Goal: Task Accomplishment & Management: Manage account settings

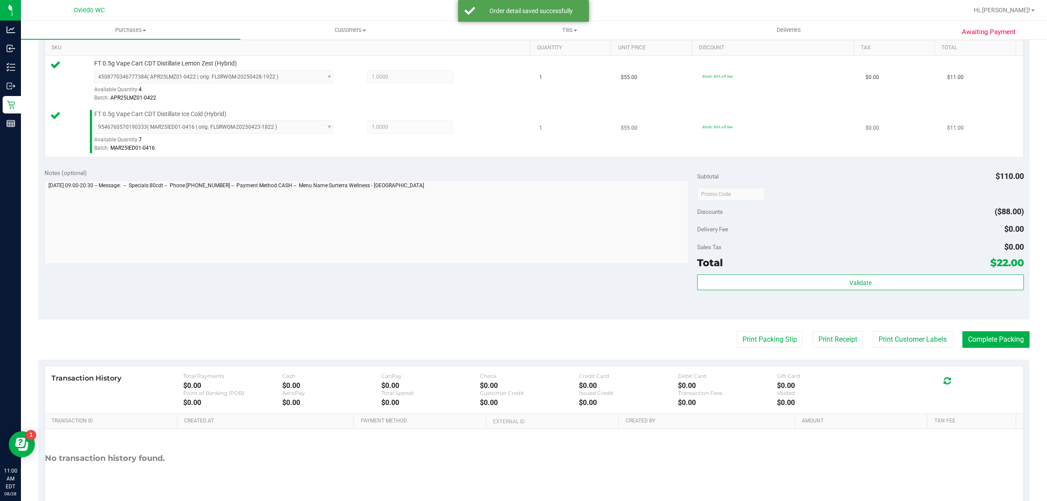
scroll to position [263, 0]
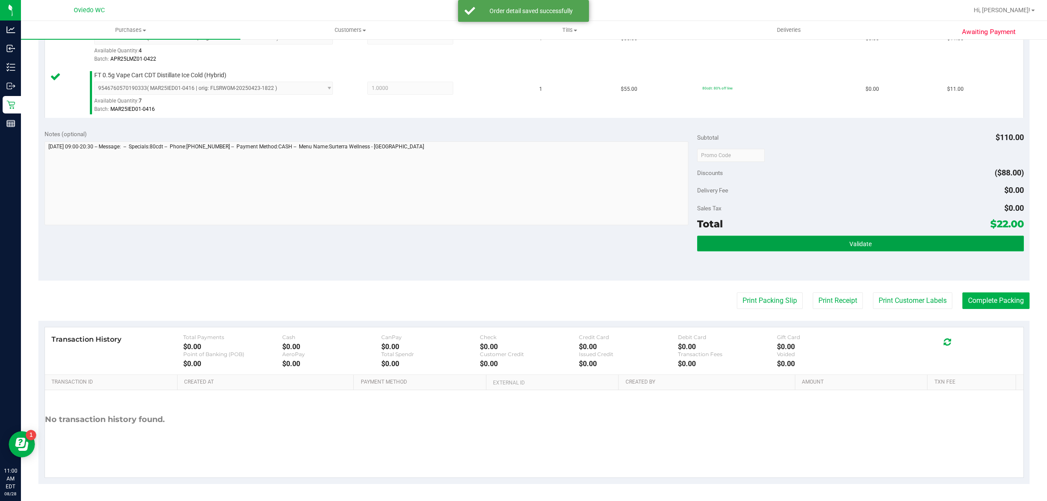
click at [893, 242] on button "Validate" at bounding box center [860, 243] width 326 height 16
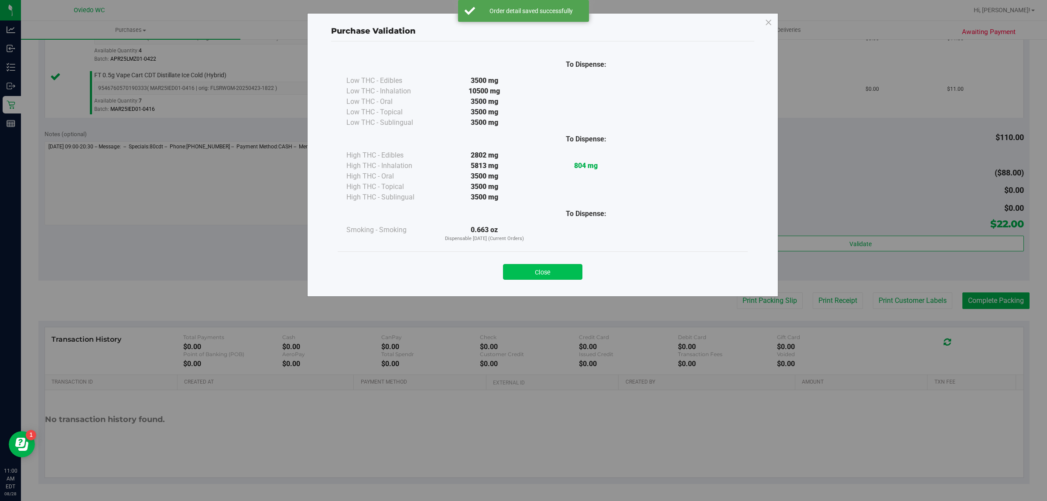
click at [529, 279] on button "Close" at bounding box center [542, 272] width 79 height 16
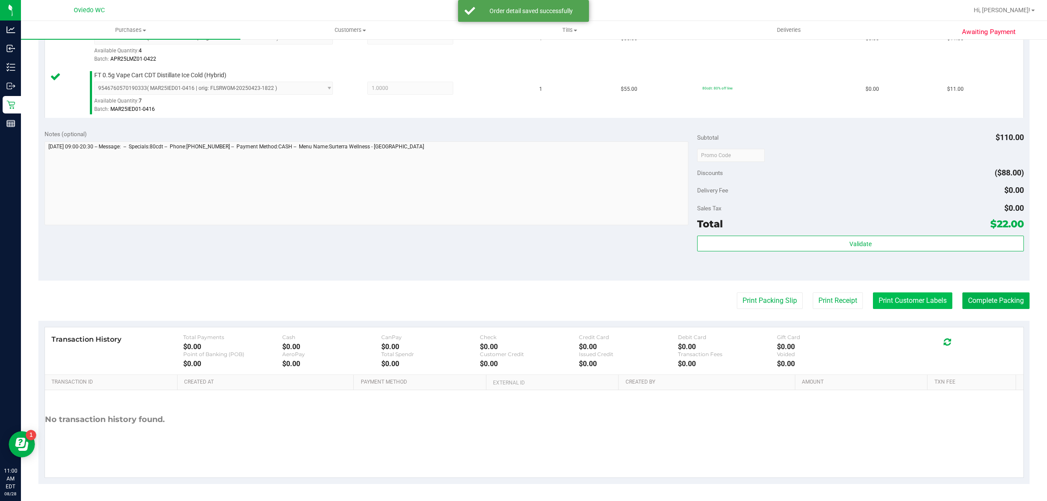
click at [886, 307] on button "Print Customer Labels" at bounding box center [912, 300] width 79 height 17
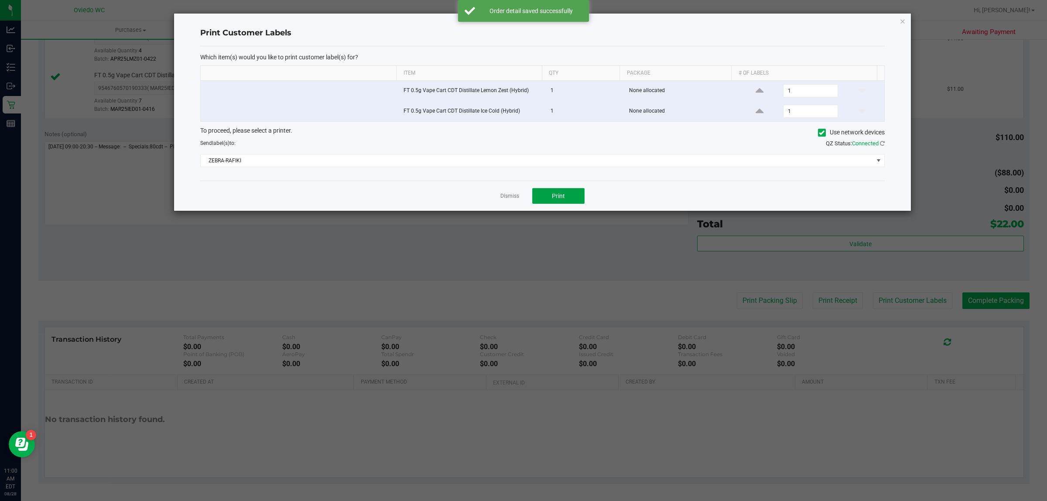
click at [561, 193] on span "Print" at bounding box center [558, 195] width 13 height 7
click at [502, 197] on link "Dismiss" at bounding box center [509, 195] width 19 height 7
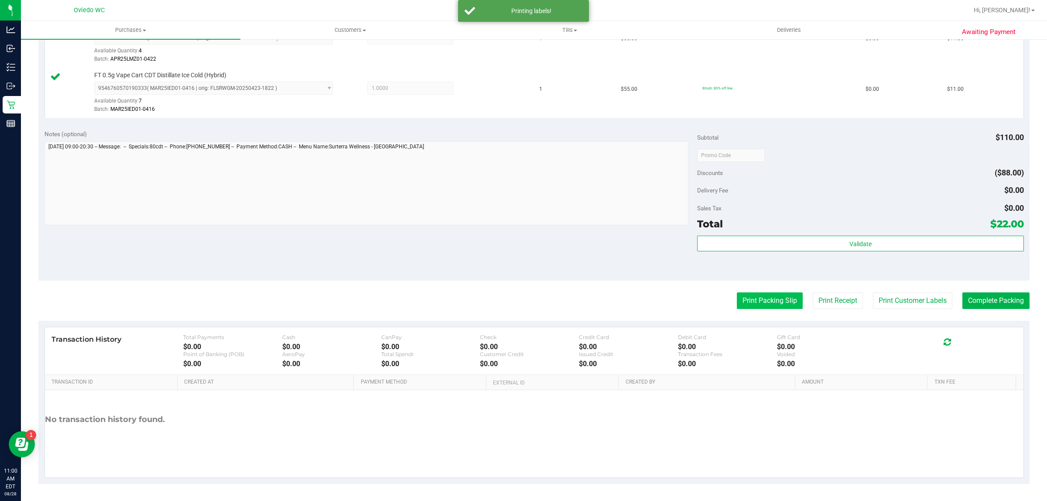
click at [764, 297] on button "Print Packing Slip" at bounding box center [770, 300] width 66 height 17
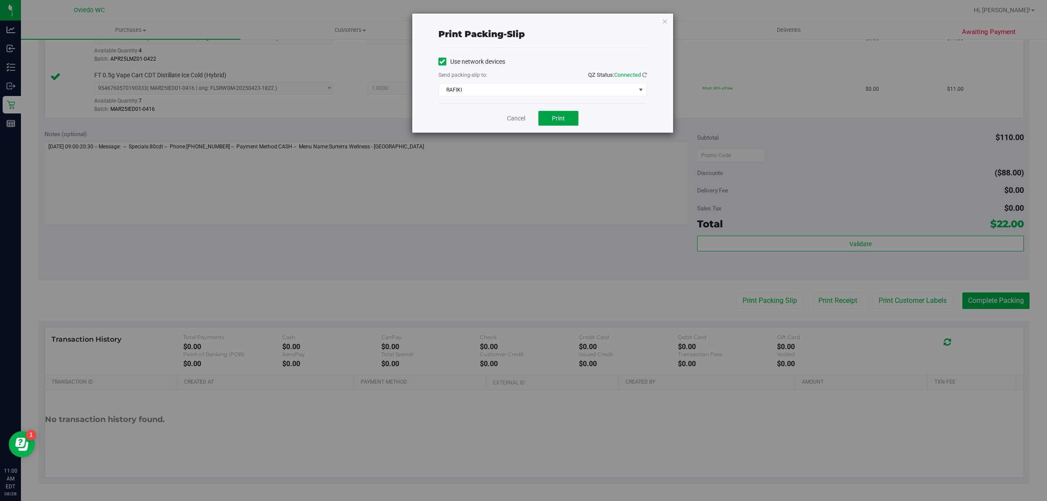
click at [556, 121] on span "Print" at bounding box center [558, 118] width 13 height 7
click at [515, 116] on link "Cancel" at bounding box center [516, 118] width 18 height 9
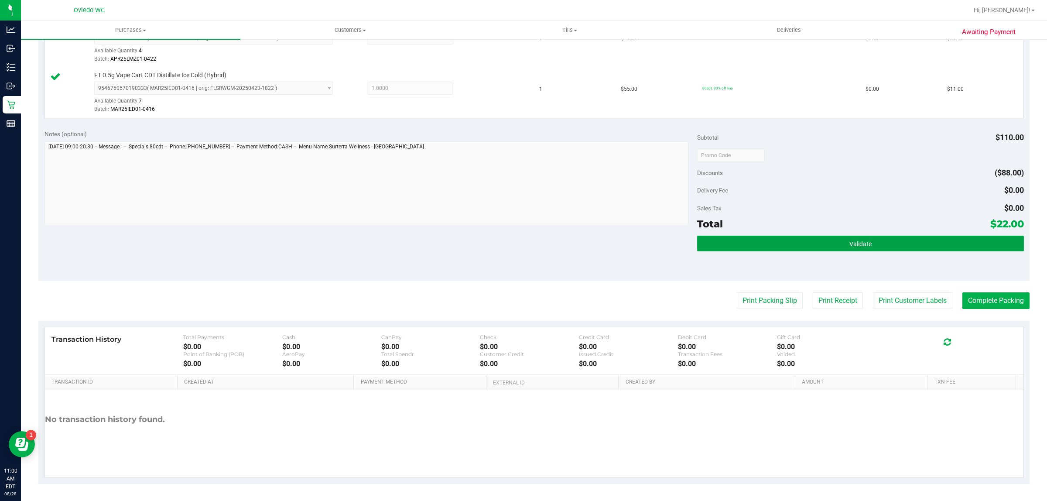
click at [925, 251] on button "Validate" at bounding box center [860, 243] width 326 height 16
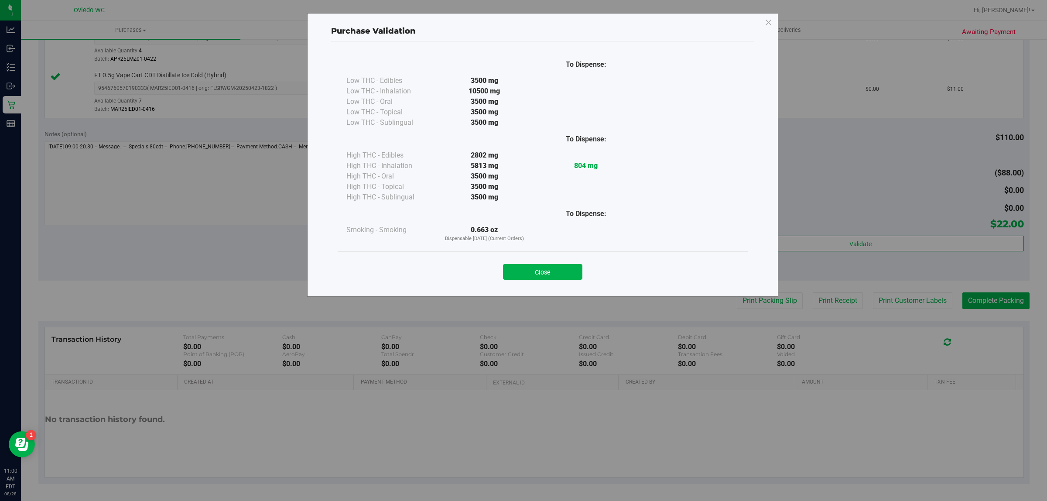
click at [559, 262] on div "Close" at bounding box center [542, 269] width 397 height 22
click at [561, 280] on button "Close" at bounding box center [542, 272] width 79 height 16
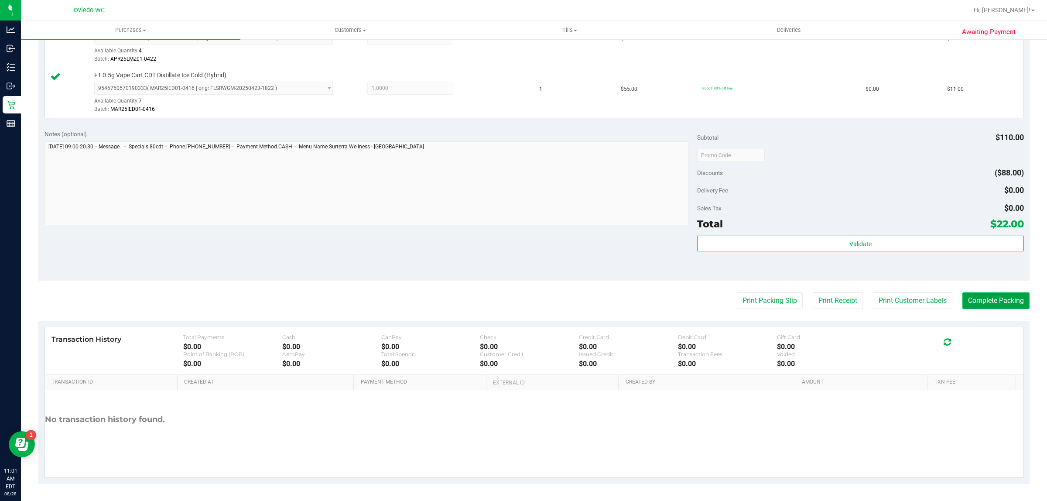
click at [988, 301] on button "Complete Packing" at bounding box center [995, 300] width 67 height 17
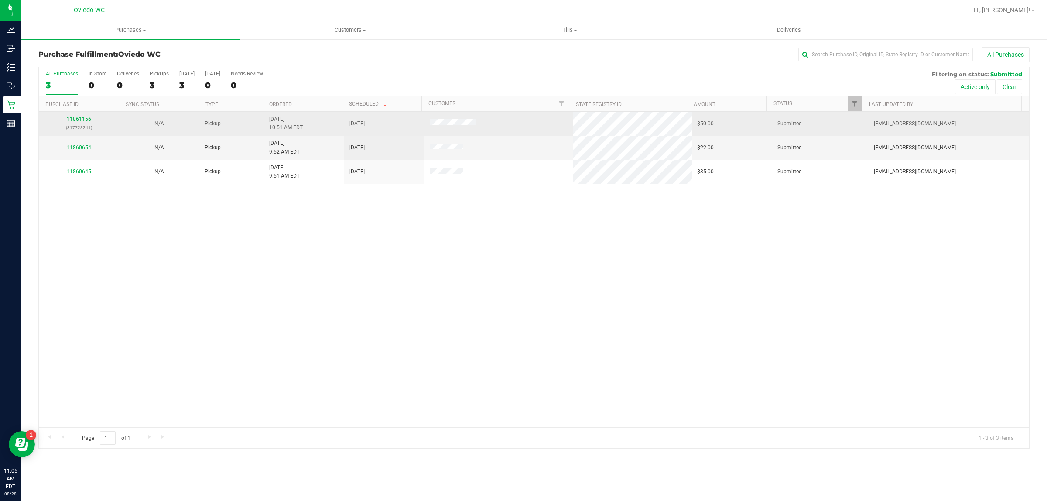
click at [78, 117] on link "11861156" at bounding box center [79, 119] width 24 height 6
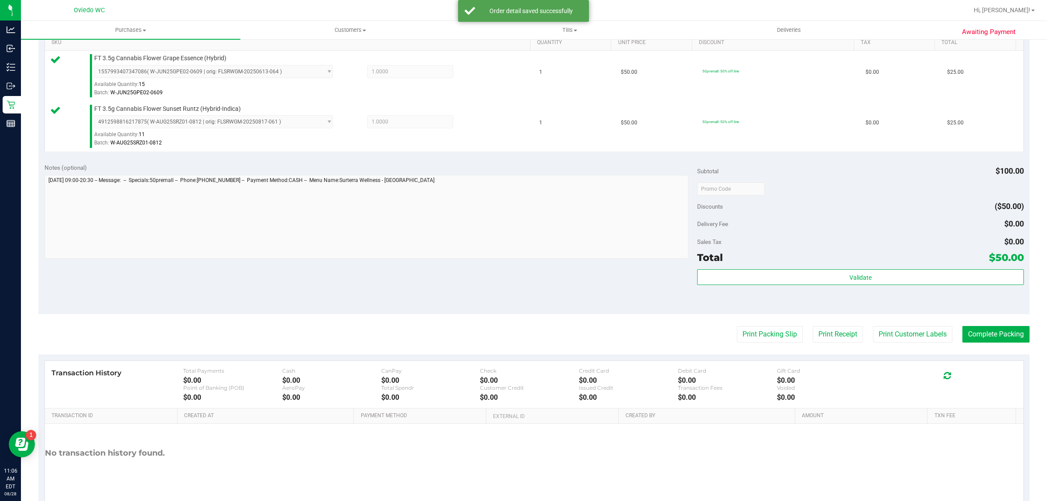
scroll to position [263, 0]
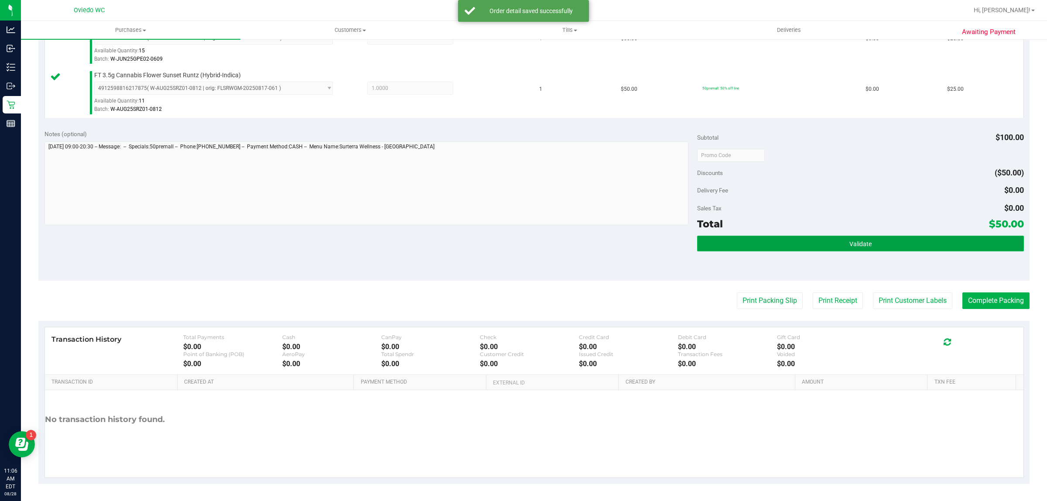
click at [914, 248] on button "Validate" at bounding box center [860, 243] width 326 height 16
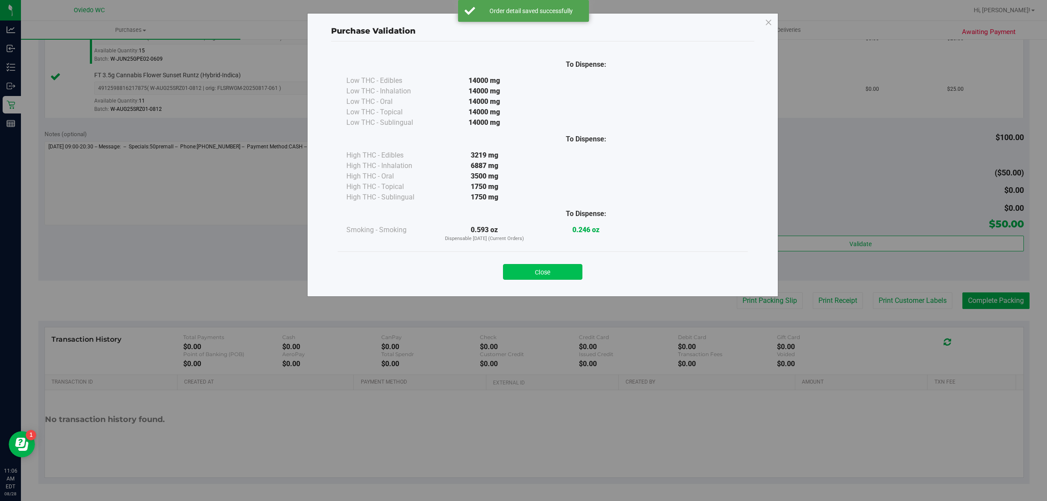
click at [535, 277] on button "Close" at bounding box center [542, 272] width 79 height 16
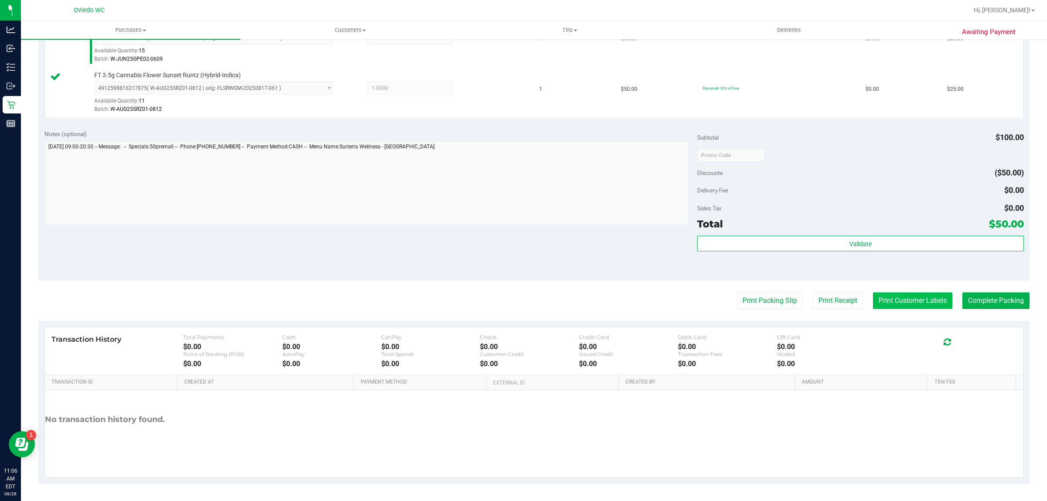
click at [892, 297] on button "Print Customer Labels" at bounding box center [912, 300] width 79 height 17
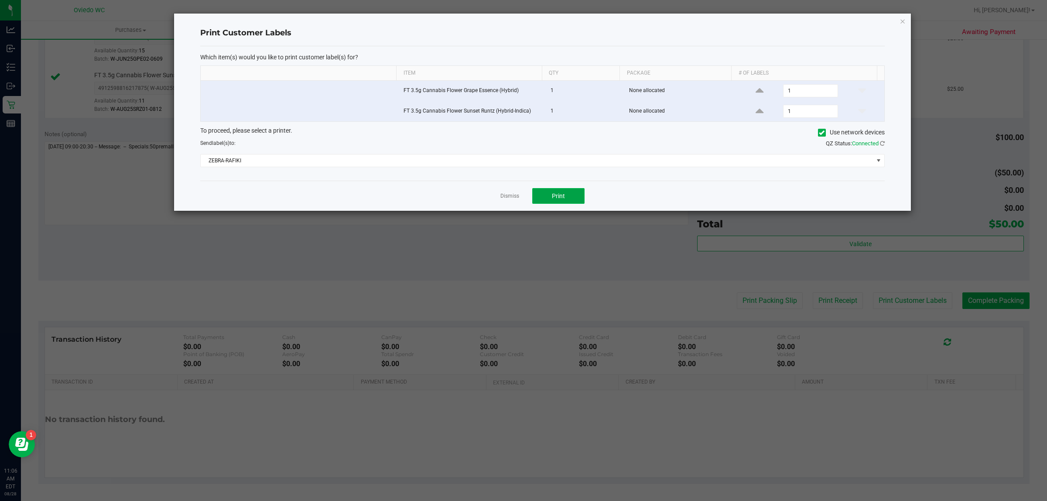
click at [555, 198] on span "Print" at bounding box center [558, 195] width 13 height 7
click at [515, 195] on link "Dismiss" at bounding box center [509, 195] width 19 height 7
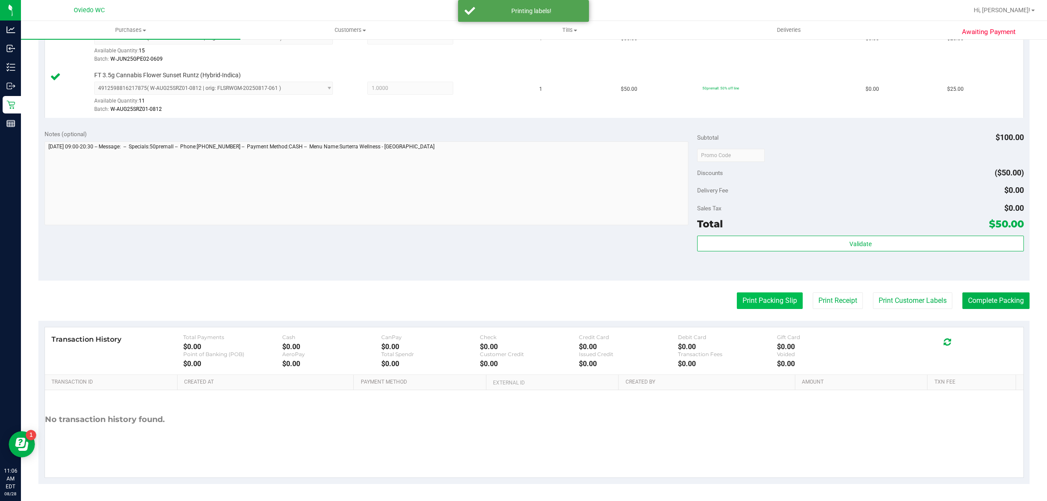
click at [748, 301] on button "Print Packing Slip" at bounding box center [770, 300] width 66 height 17
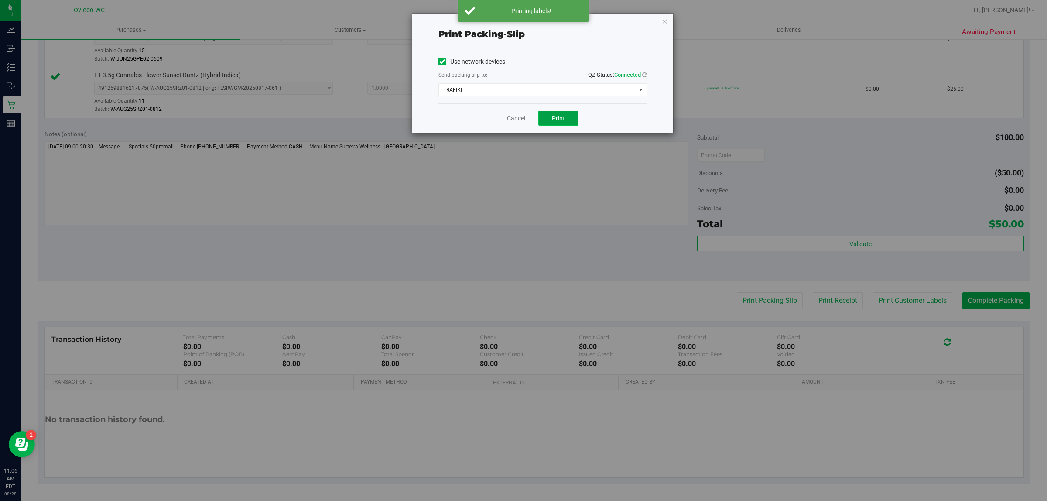
click at [555, 121] on span "Print" at bounding box center [558, 118] width 13 height 7
click at [509, 119] on link "Cancel" at bounding box center [516, 118] width 18 height 9
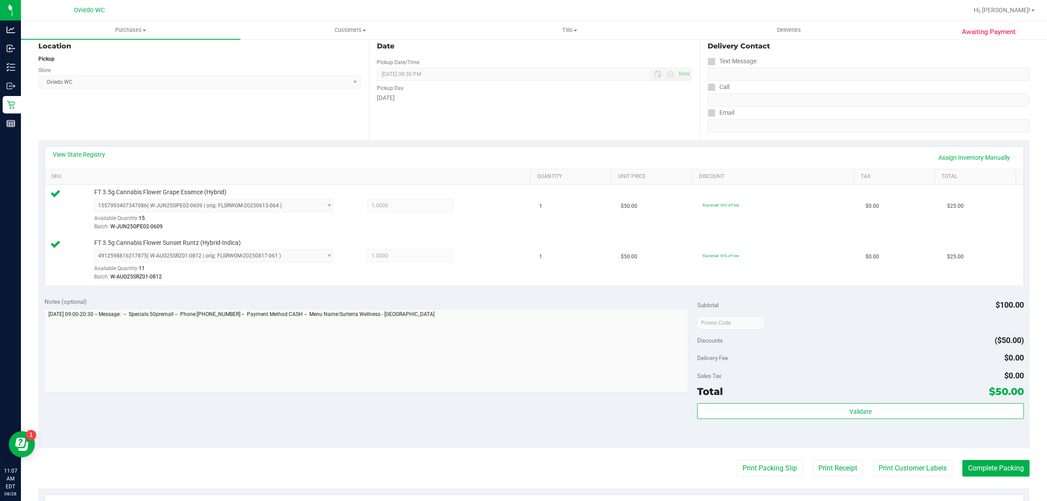
scroll to position [218, 0]
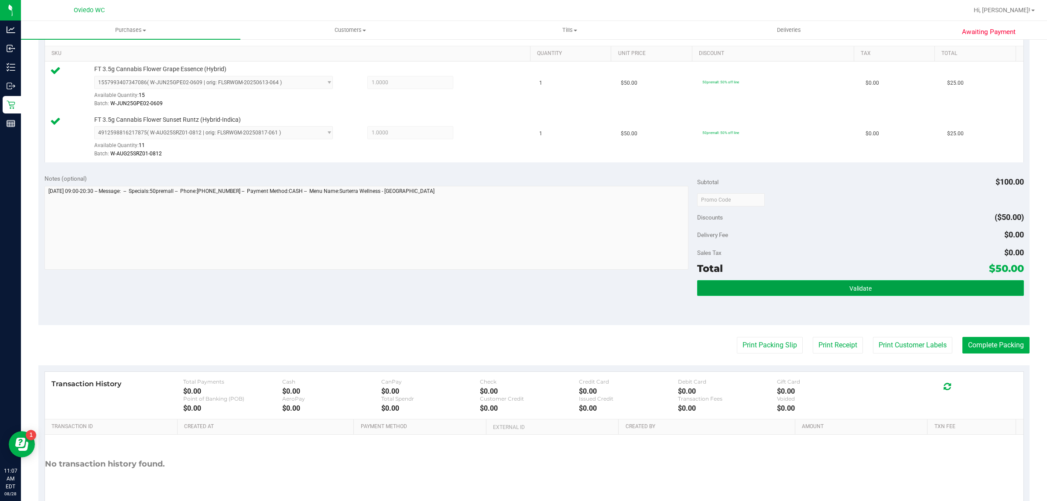
click at [786, 286] on button "Validate" at bounding box center [860, 288] width 326 height 16
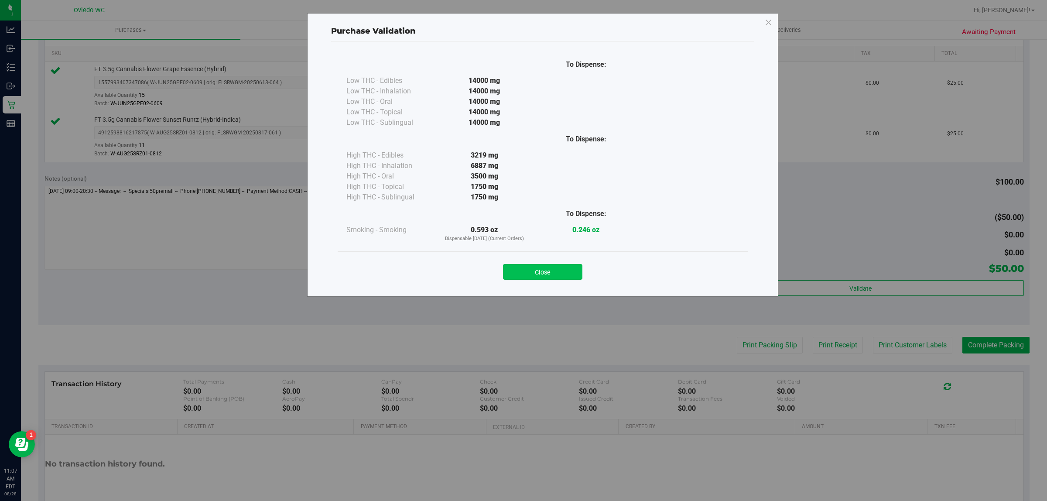
click at [541, 273] on button "Close" at bounding box center [542, 272] width 79 height 16
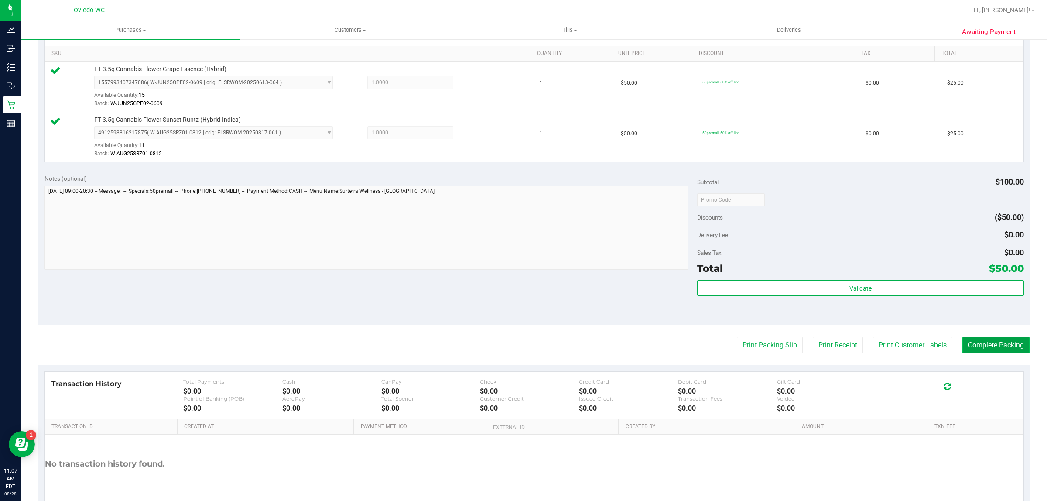
click at [983, 348] on button "Complete Packing" at bounding box center [995, 345] width 67 height 17
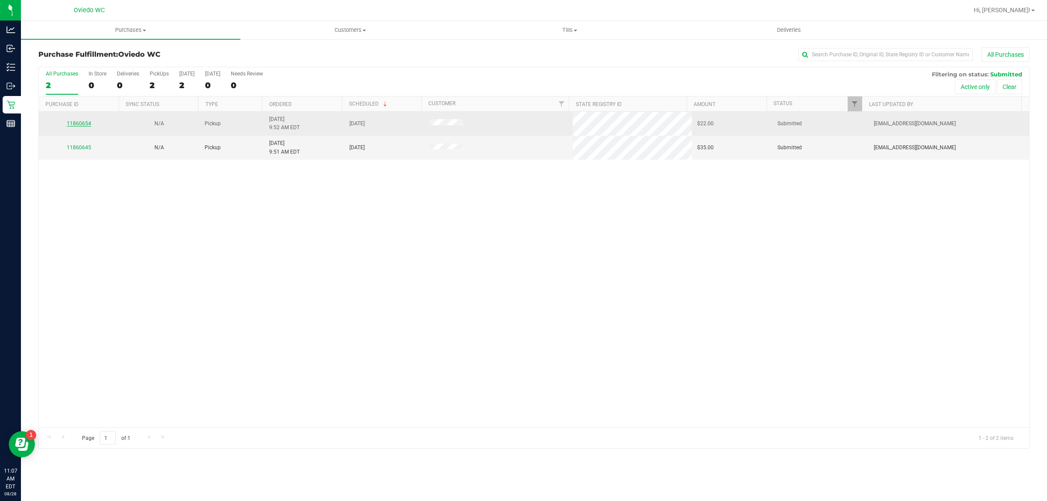
click at [80, 123] on link "11860654" at bounding box center [79, 123] width 24 height 6
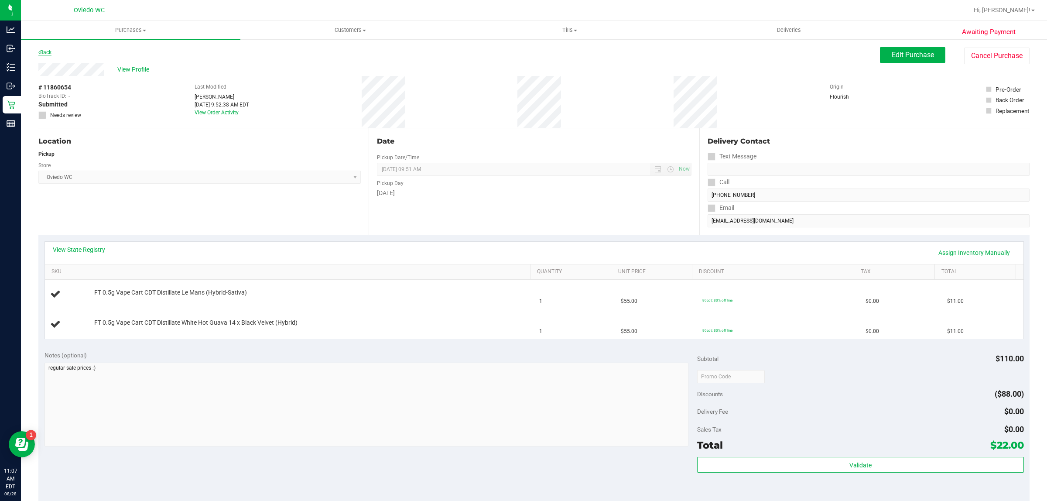
click at [48, 51] on link "Back" at bounding box center [44, 52] width 13 height 6
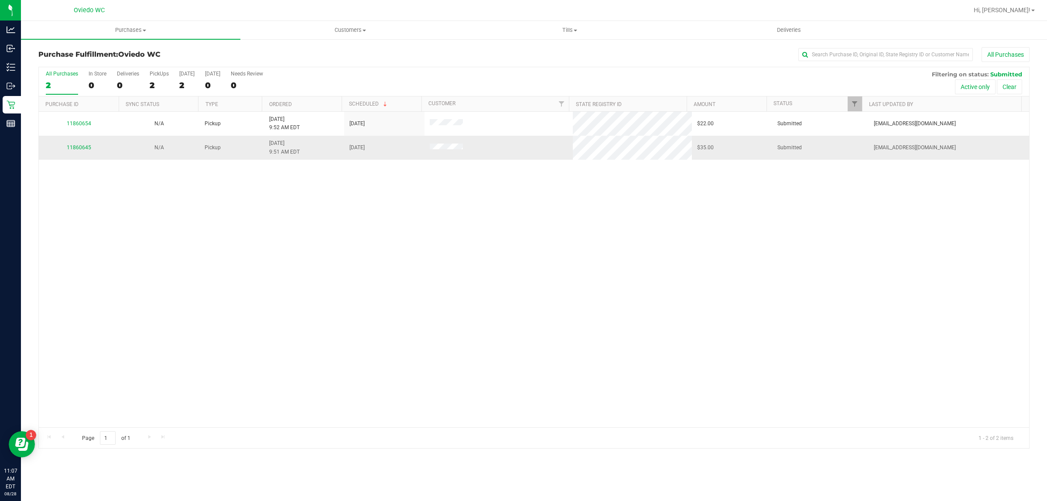
click at [82, 144] on td "11860645" at bounding box center [79, 148] width 80 height 24
click at [78, 147] on link "11860645" at bounding box center [79, 147] width 24 height 6
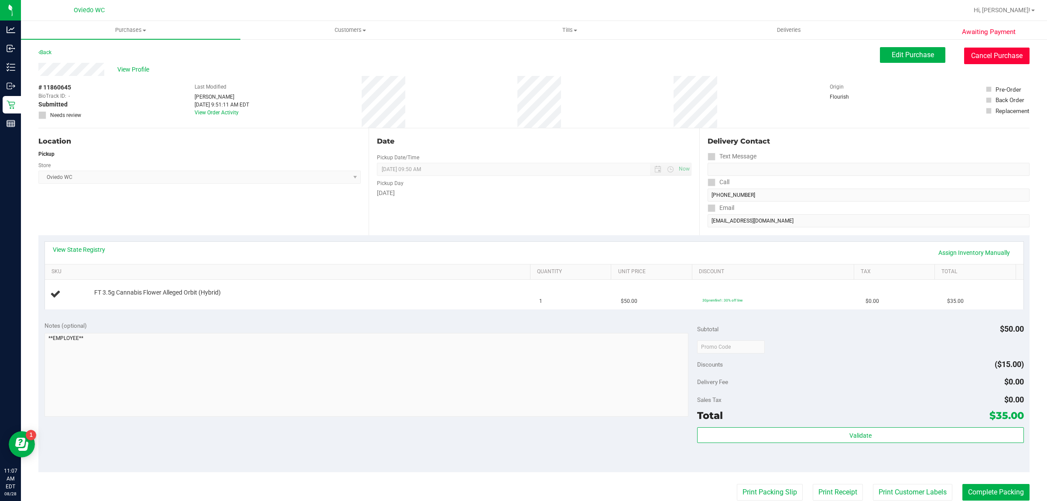
click at [969, 55] on button "Cancel Purchase" at bounding box center [996, 56] width 65 height 17
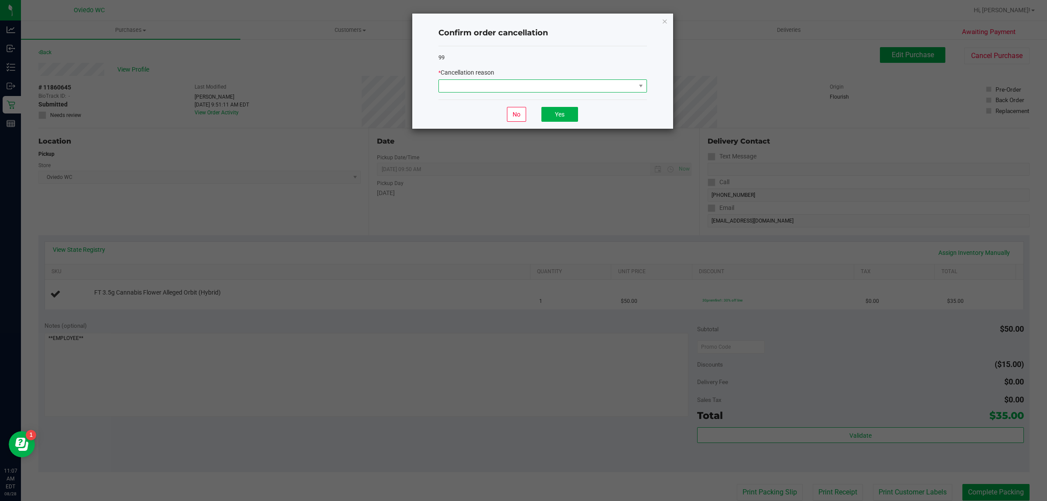
click at [501, 82] on span at bounding box center [537, 86] width 197 height 12
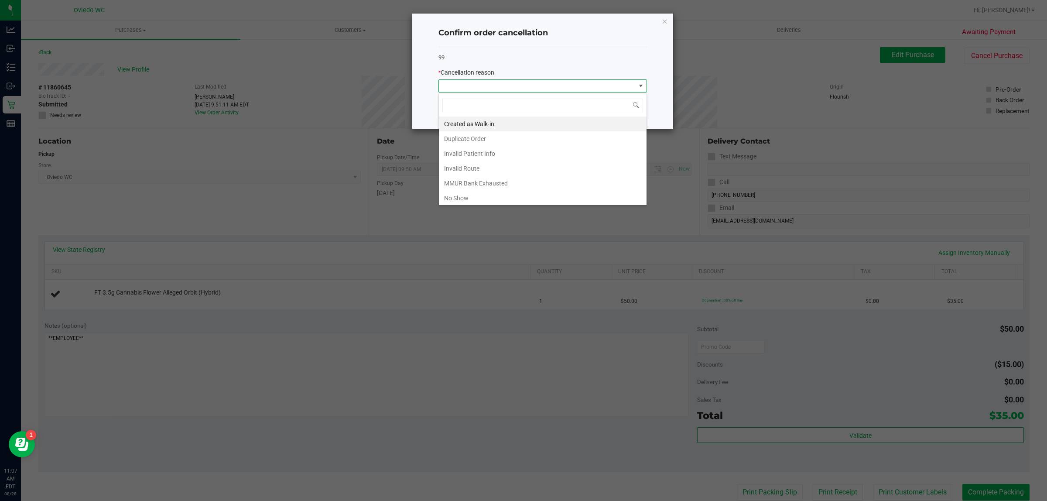
scroll to position [14, 208]
click at [482, 120] on li "Created as Walk-in" at bounding box center [543, 123] width 208 height 15
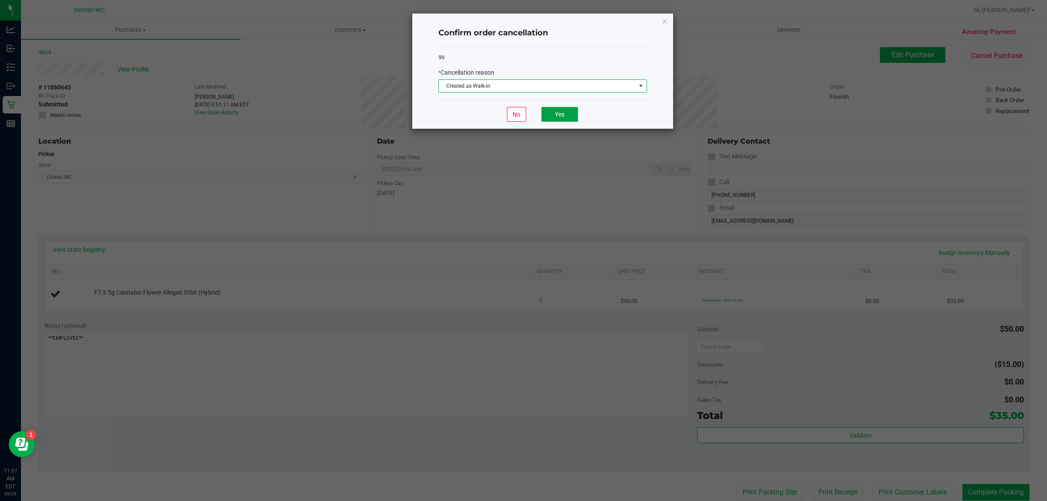
click at [566, 110] on button "Yes" at bounding box center [559, 114] width 37 height 15
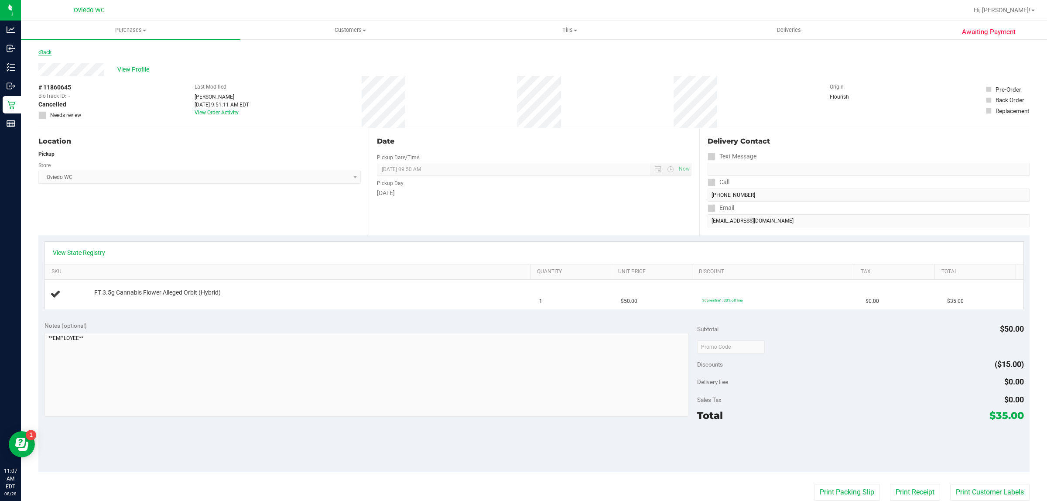
click at [47, 54] on link "Back" at bounding box center [44, 52] width 13 height 6
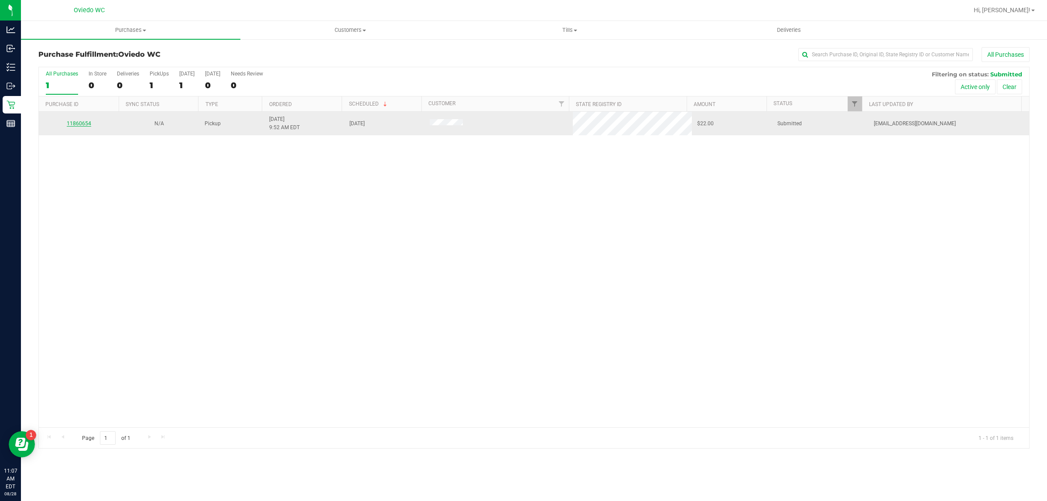
click at [86, 123] on link "11860654" at bounding box center [79, 123] width 24 height 6
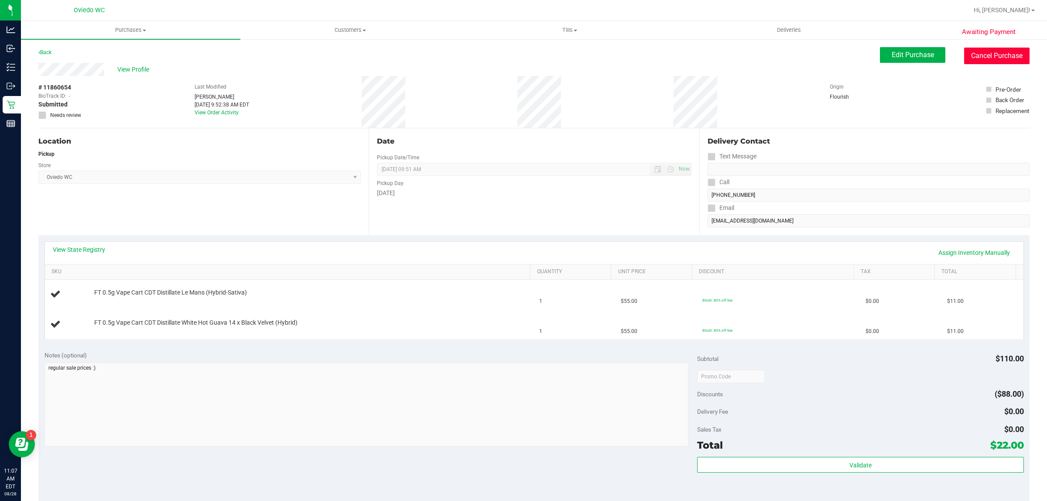
click at [979, 57] on button "Cancel Purchase" at bounding box center [996, 56] width 65 height 17
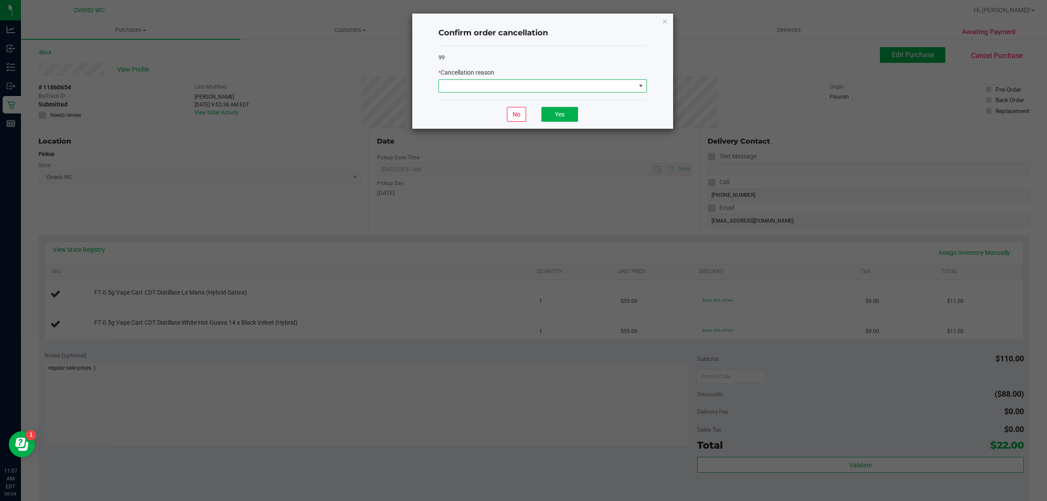
click at [587, 89] on span at bounding box center [537, 86] width 197 height 12
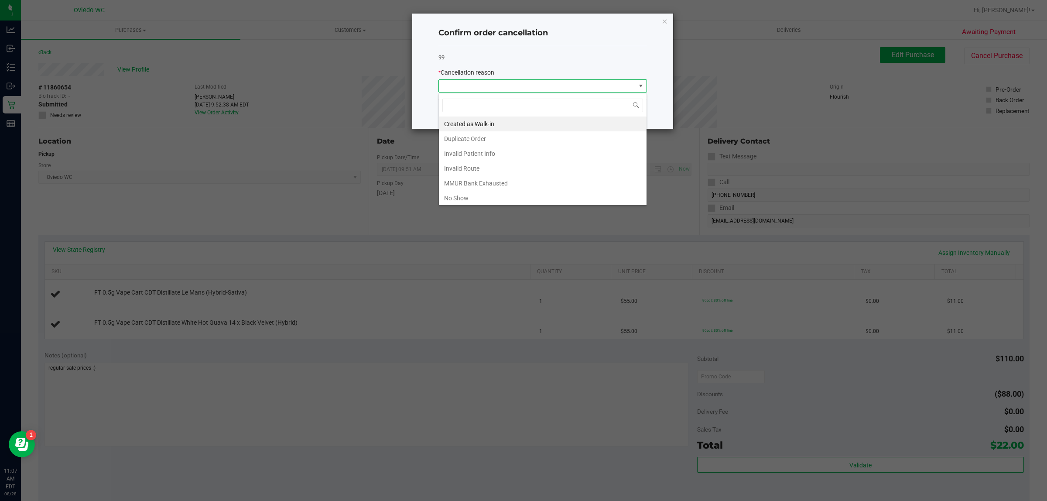
scroll to position [14, 208]
click at [474, 123] on li "Created as Walk-in" at bounding box center [543, 123] width 208 height 15
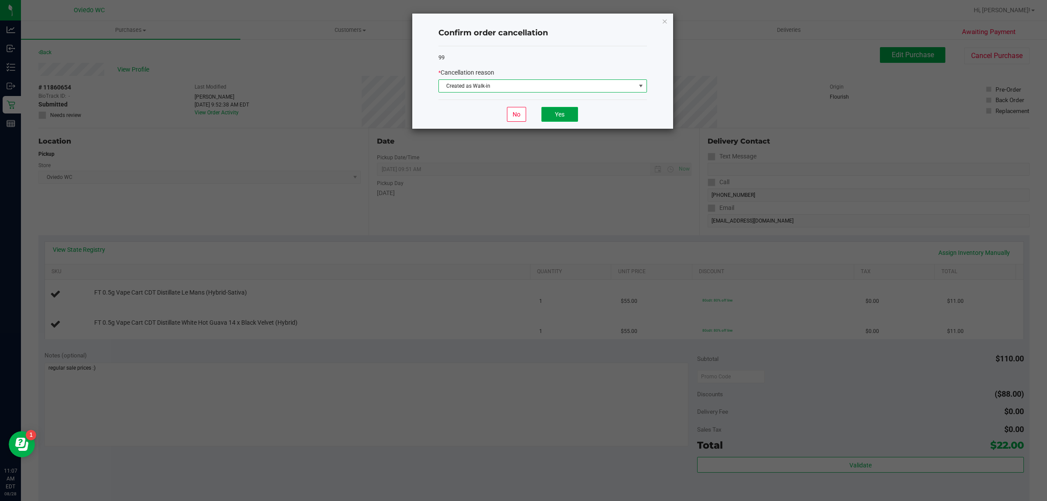
click at [558, 117] on button "Yes" at bounding box center [559, 114] width 37 height 15
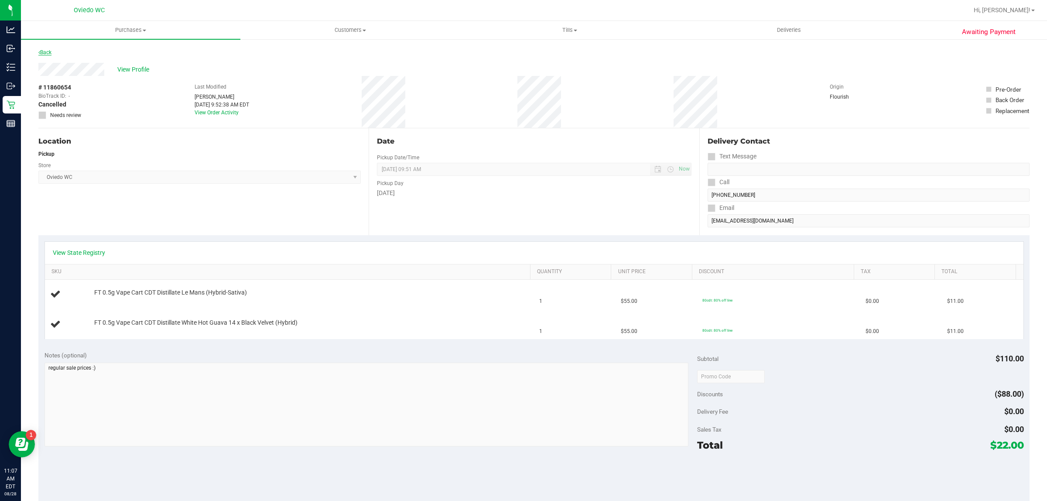
click at [42, 50] on link "Back" at bounding box center [44, 52] width 13 height 6
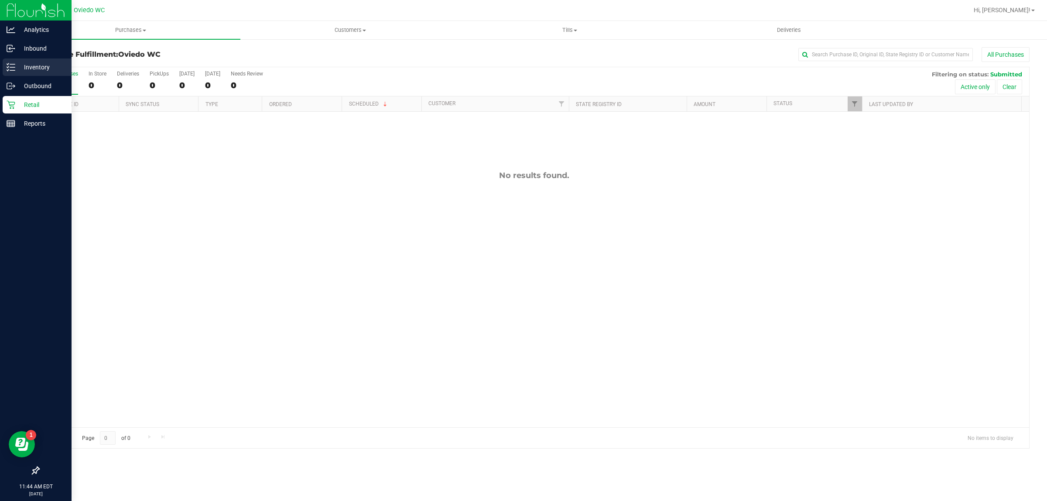
click at [12, 66] on icon at bounding box center [11, 67] width 9 height 9
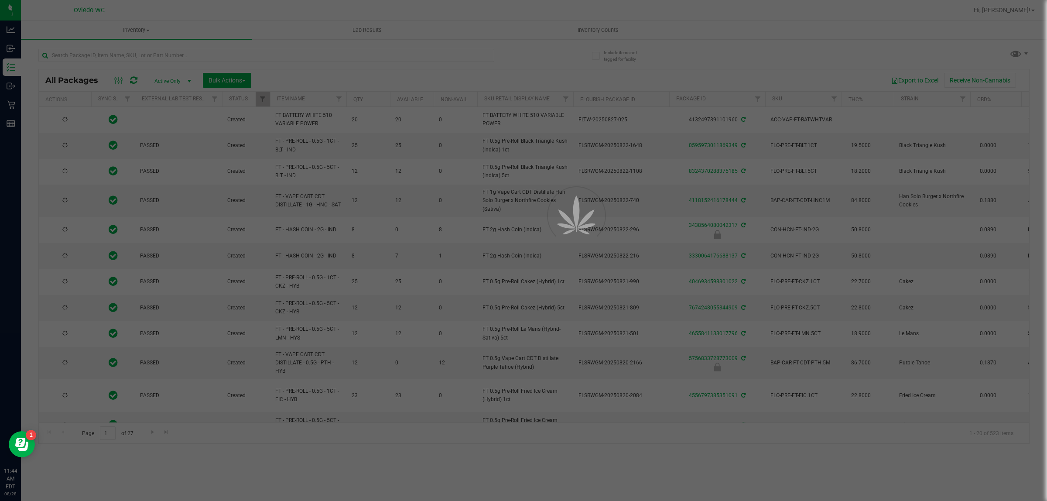
click at [190, 55] on div at bounding box center [523, 250] width 1047 height 501
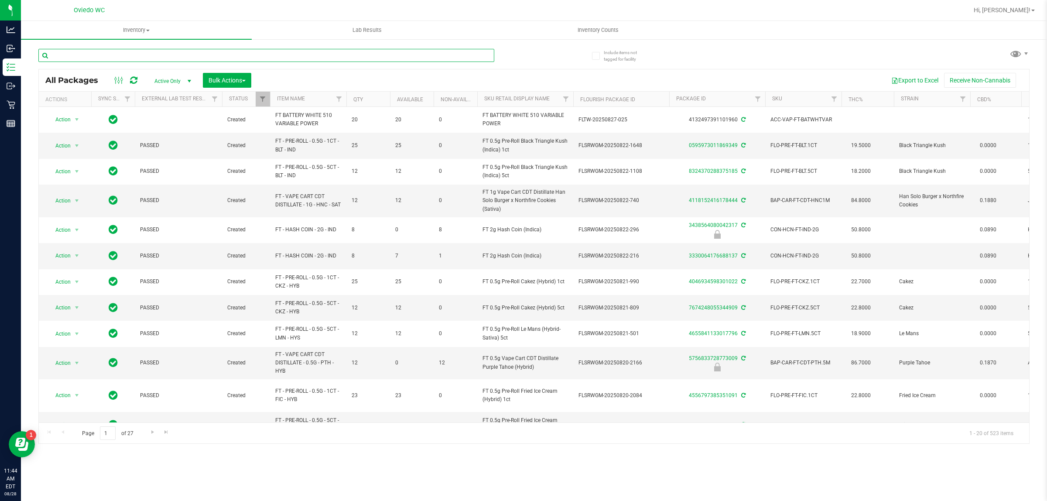
click at [190, 55] on input "text" at bounding box center [266, 55] width 456 height 13
type input "s"
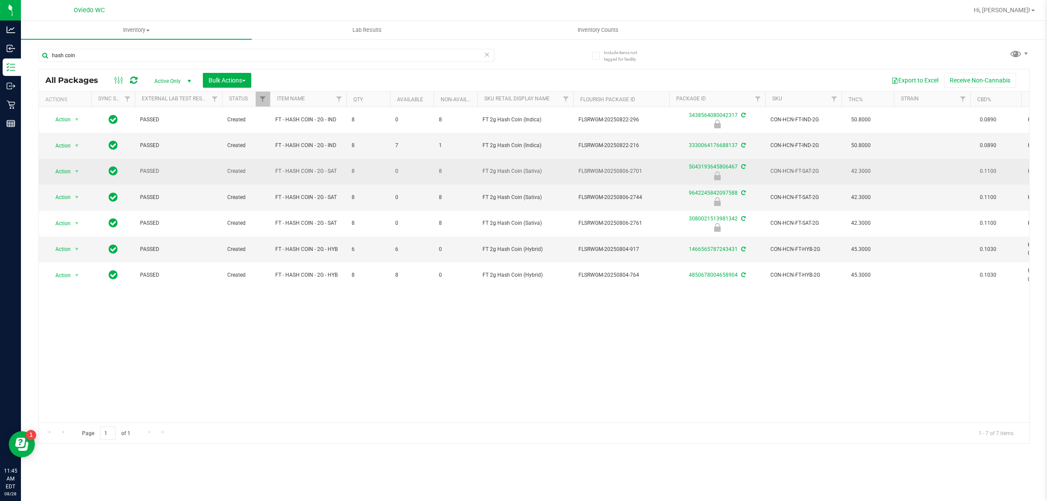
click at [308, 173] on span "FT - HASH COIN - 2G - SAT" at bounding box center [308, 171] width 66 height 8
copy tr "FT - HASH COIN - 2G - SAT"
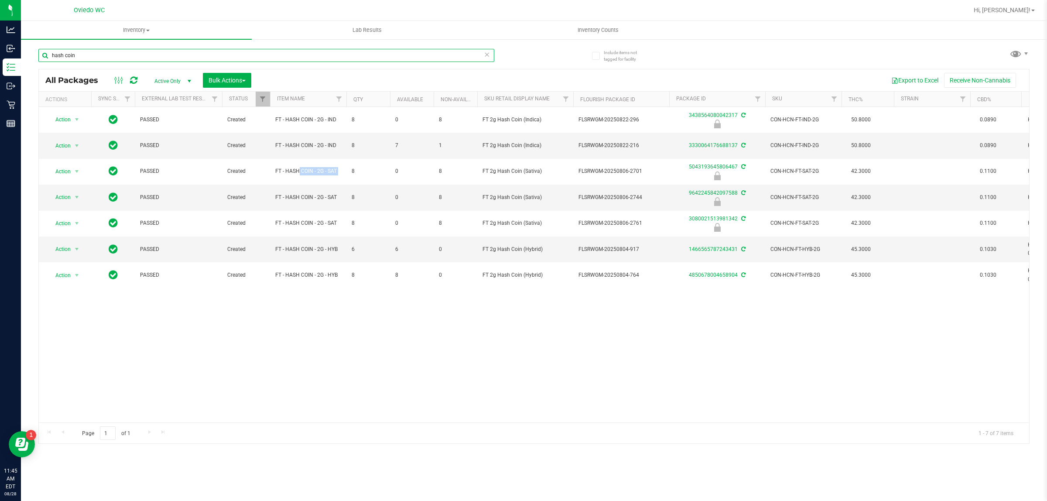
click at [278, 53] on input "hash coin" at bounding box center [266, 55] width 456 height 13
paste input "FT - HASH COIN - 2G - SAT"
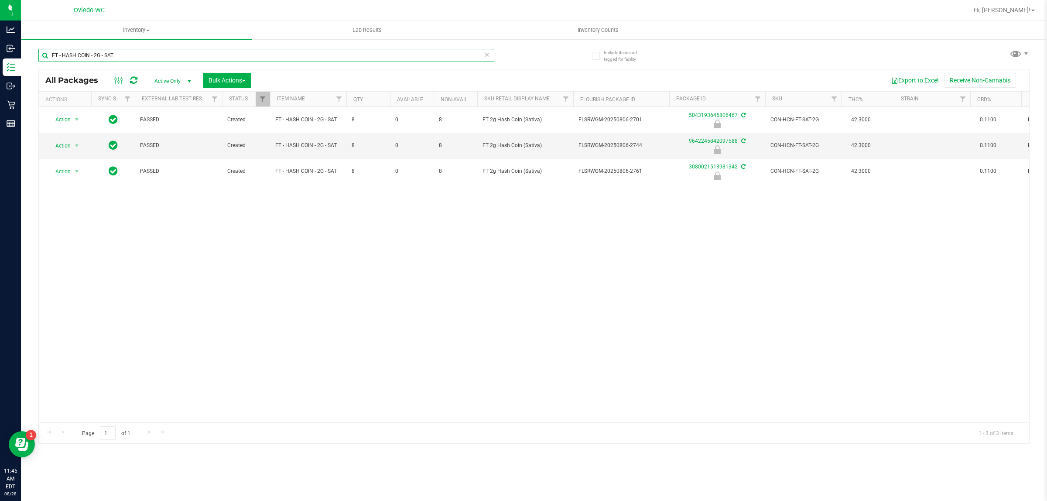
type input "FT - HASH COIN - 2G - SAT"
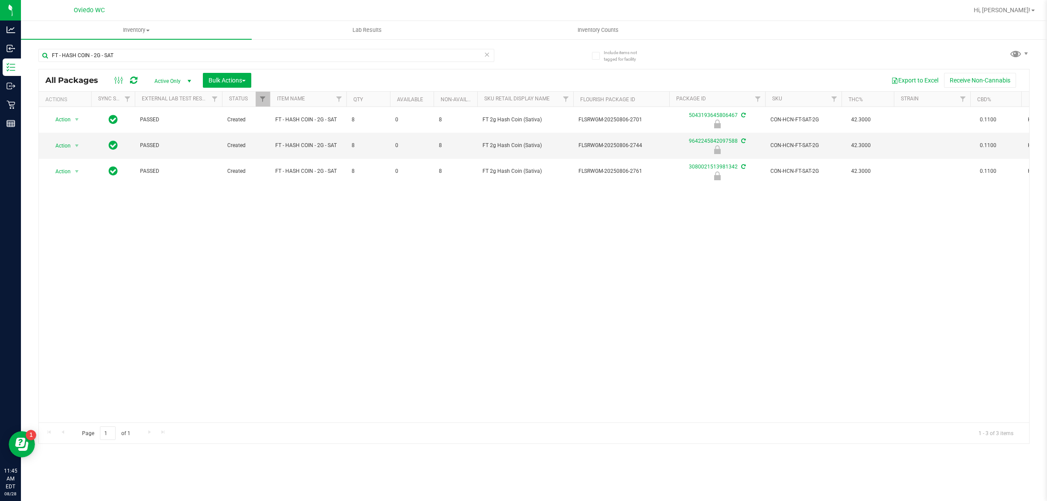
click at [395, 287] on div "Action Action Edit attributes Global inventory Locate package Package audit log…" at bounding box center [534, 264] width 990 height 315
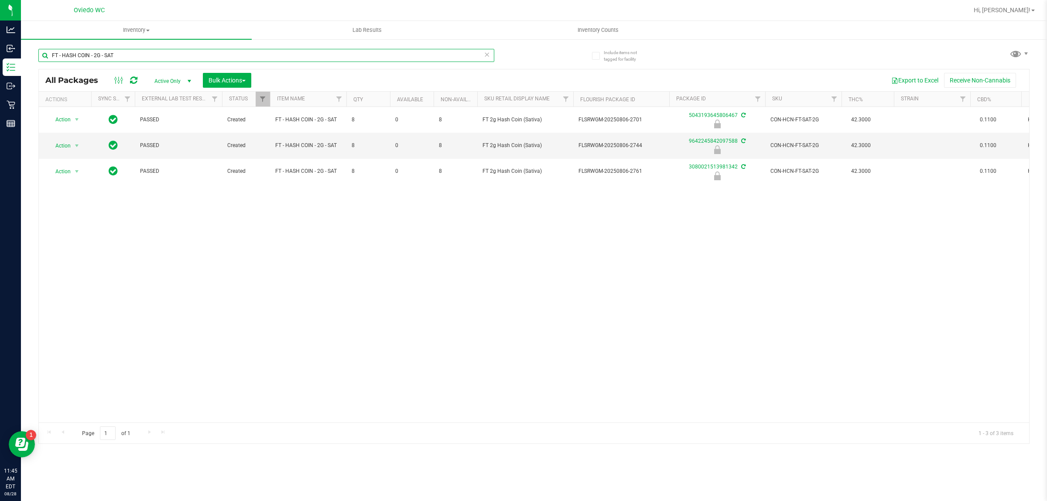
click at [274, 56] on input "FT - HASH COIN - 2G - SAT" at bounding box center [266, 55] width 456 height 13
click at [274, 55] on input "FT - HASH COIN - 2G - SAT" at bounding box center [266, 55] width 456 height 13
type input "HC-APR25SAT03-0731"
click at [153, 55] on input "HC-APR25SAT03-0731" at bounding box center [266, 55] width 456 height 13
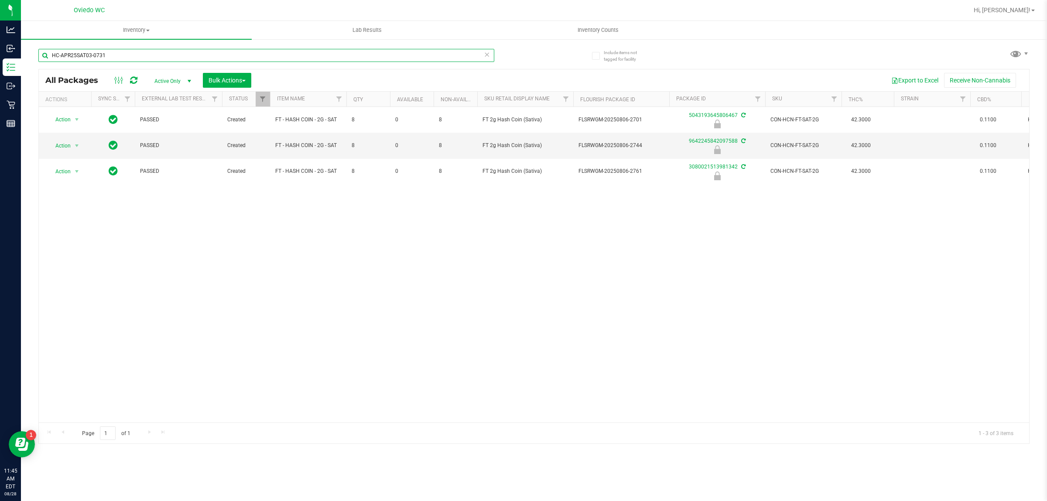
click at [153, 55] on input "HC-APR25SAT03-0731" at bounding box center [266, 55] width 456 height 13
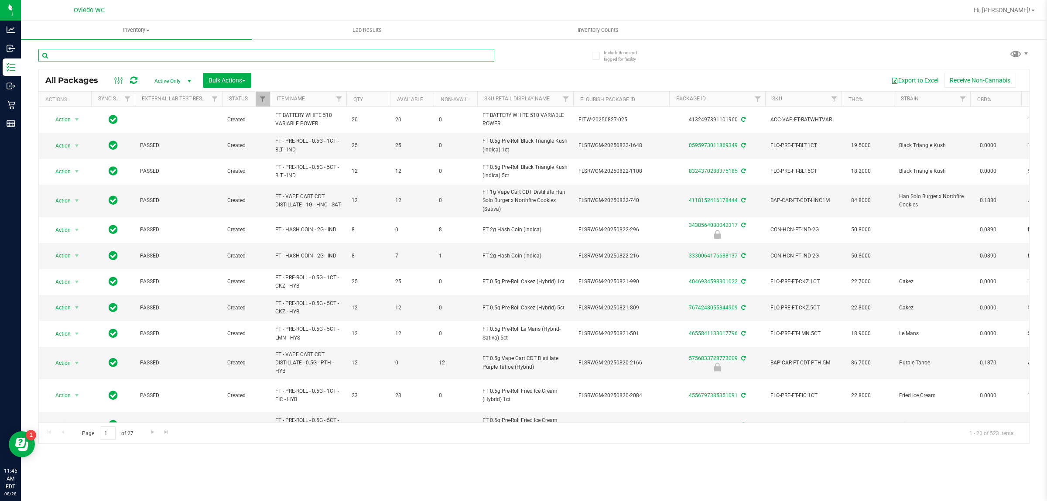
click at [245, 51] on input "text" at bounding box center [266, 55] width 456 height 13
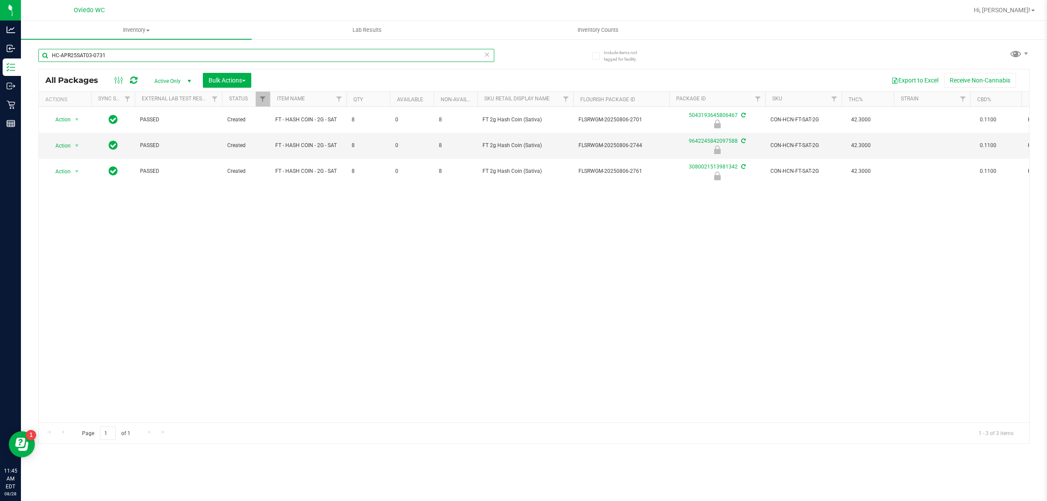
click at [305, 57] on input "HC-APR25SAT03-0731" at bounding box center [266, 55] width 456 height 13
type input "H"
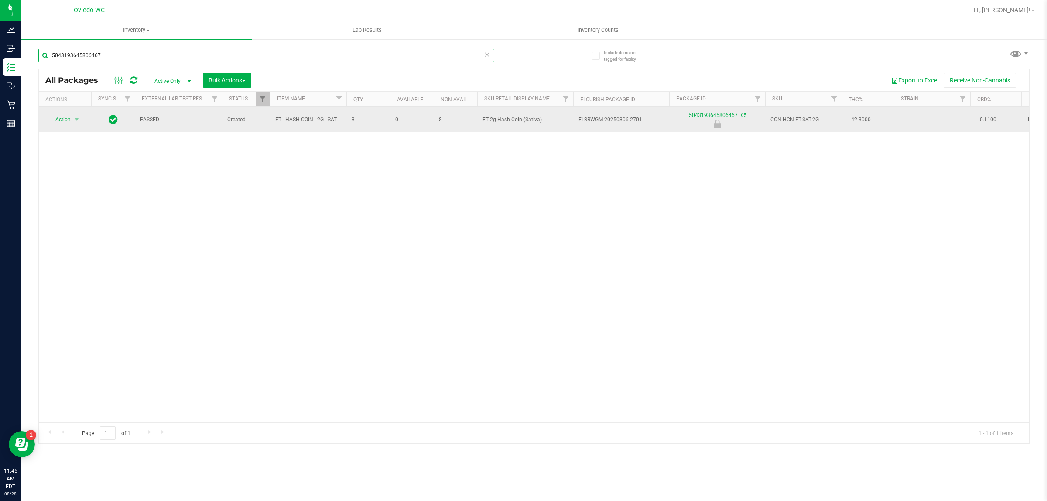
type input "5043193645806467"
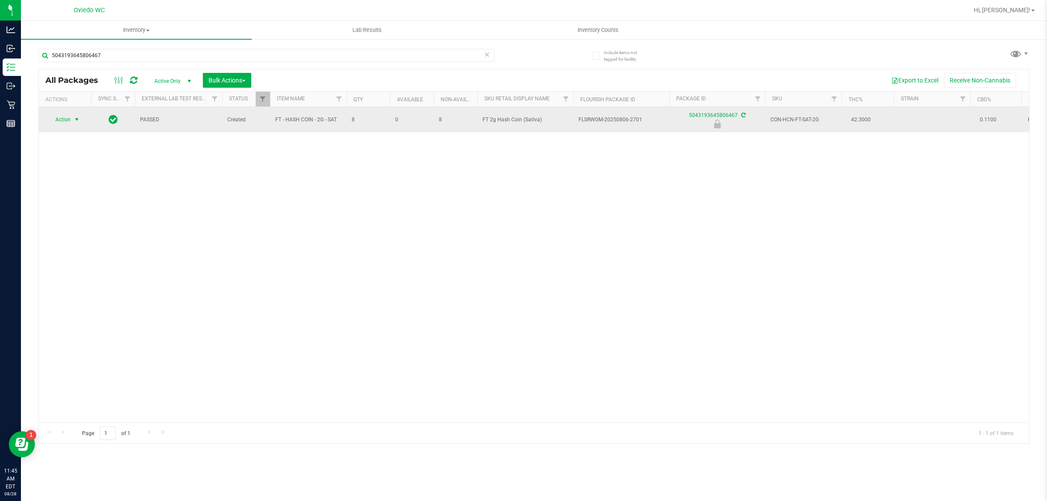
click at [70, 120] on span "Action" at bounding box center [60, 119] width 24 height 12
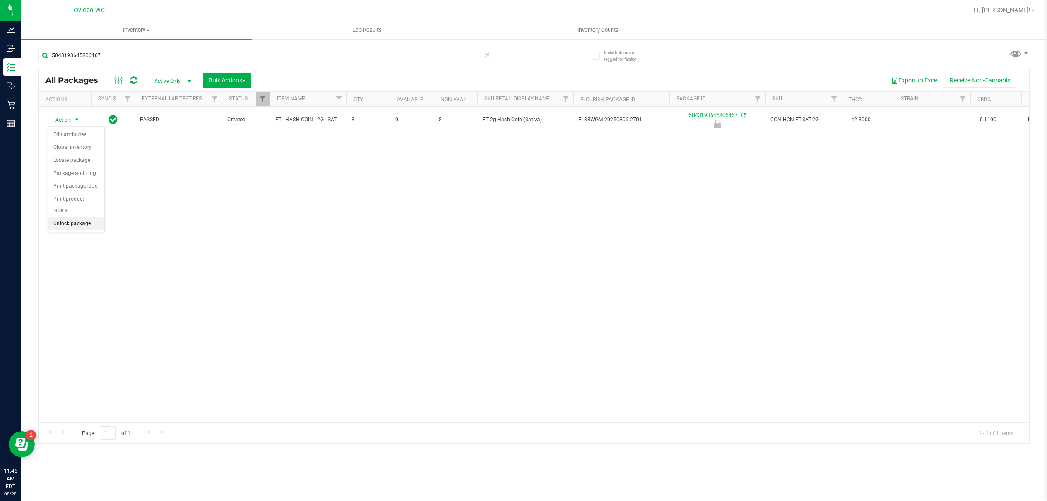
click at [68, 217] on li "Unlock package" at bounding box center [76, 223] width 56 height 13
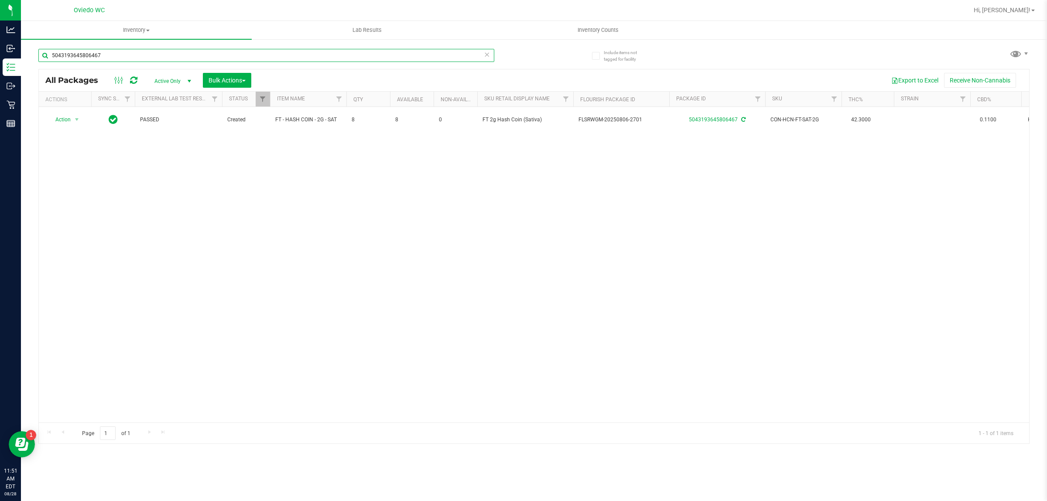
click at [162, 56] on input "5043193645806467" at bounding box center [266, 55] width 456 height 13
click at [162, 57] on input "5043193645806467" at bounding box center [266, 55] width 456 height 13
click at [163, 55] on input "5043193645806467" at bounding box center [266, 55] width 456 height 13
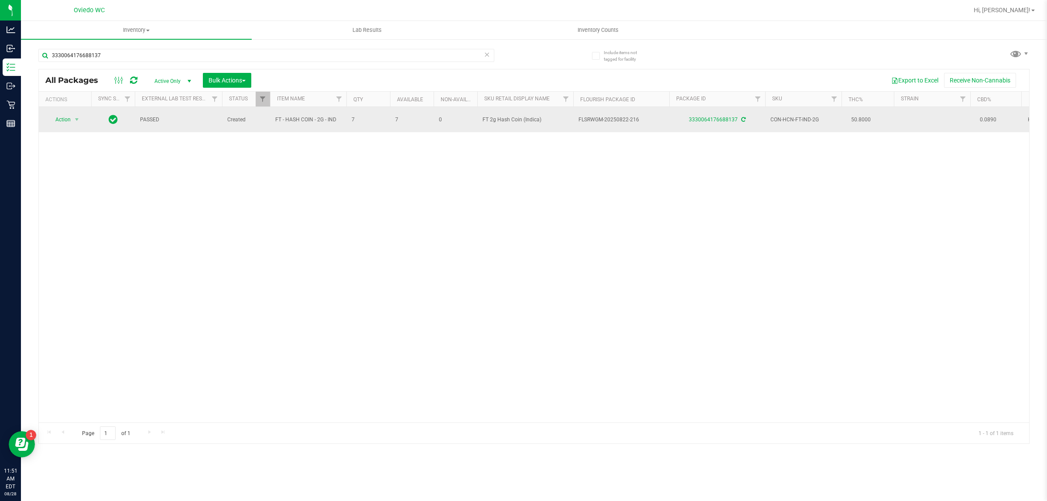
click at [312, 119] on span "FT - HASH COIN - 2G - IND" at bounding box center [308, 120] width 66 height 8
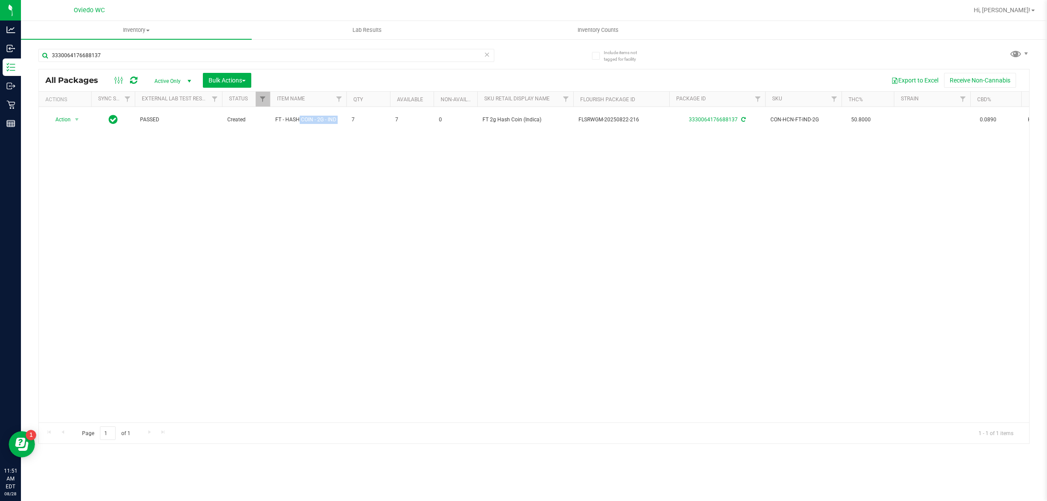
copy tr "FT - HASH COIN - 2G - IND"
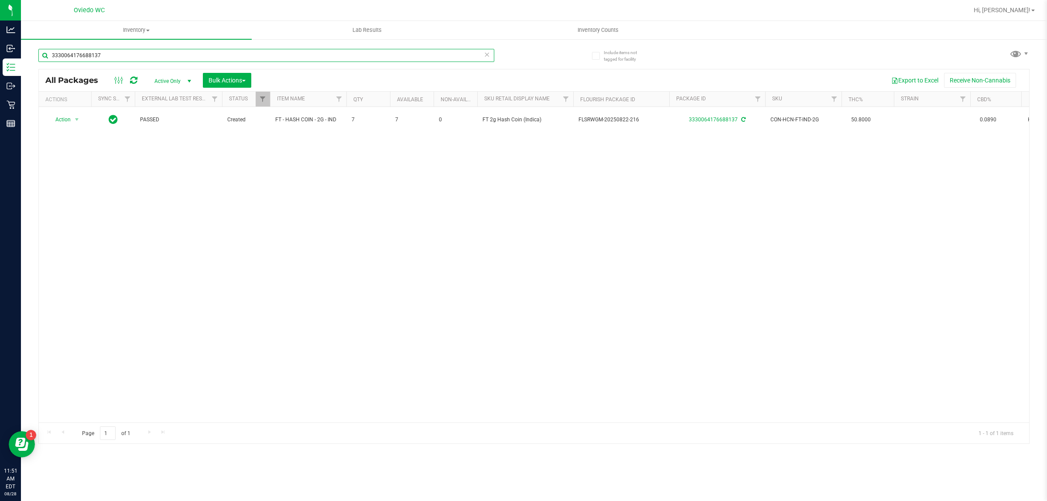
click at [218, 55] on input "3330064176688137" at bounding box center [266, 55] width 456 height 13
paste input "FT - HASH COIN - 2G - IND"
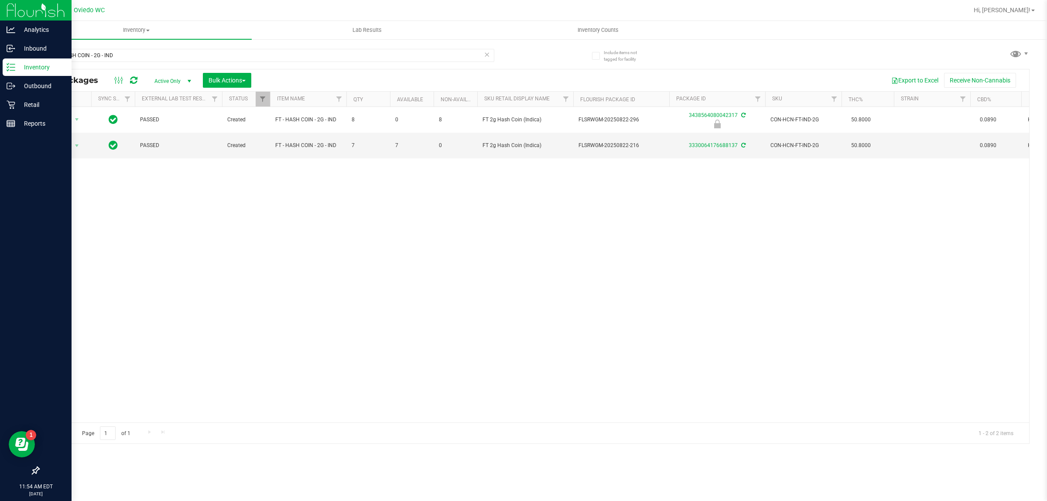
click at [12, 70] on line at bounding box center [12, 70] width 5 height 0
click at [7, 70] on icon at bounding box center [11, 67] width 9 height 9
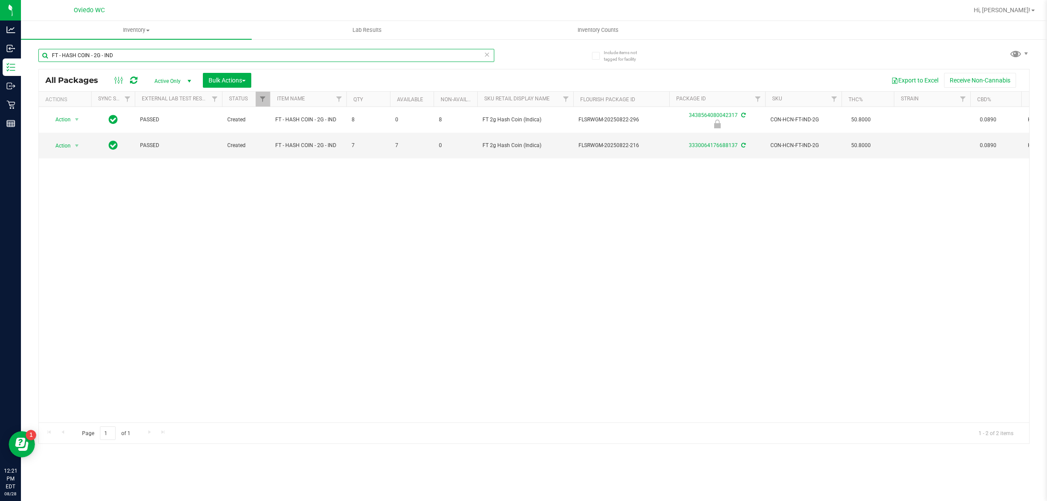
click at [181, 58] on input "FT - HASH COIN - 2G - IND" at bounding box center [266, 55] width 456 height 13
type input "bct"
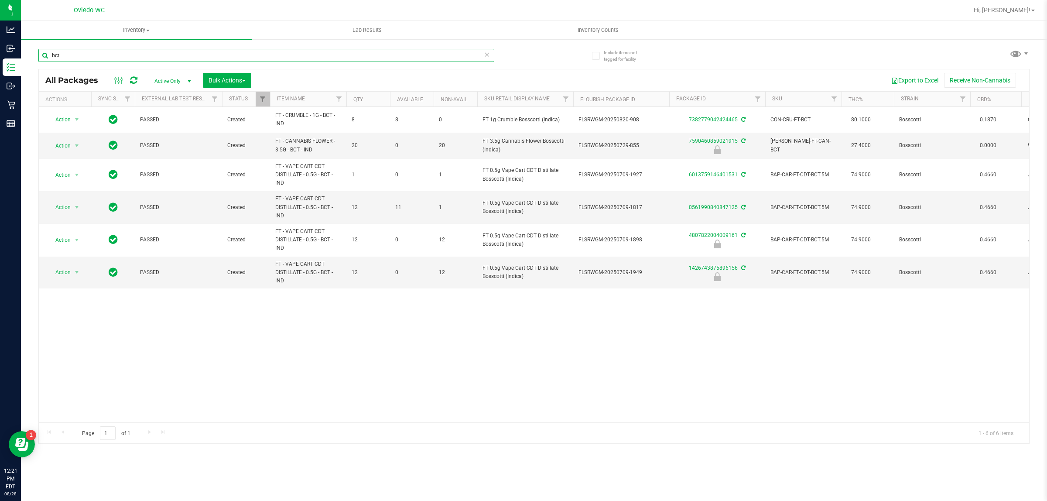
click at [138, 57] on input "bct" at bounding box center [266, 55] width 456 height 13
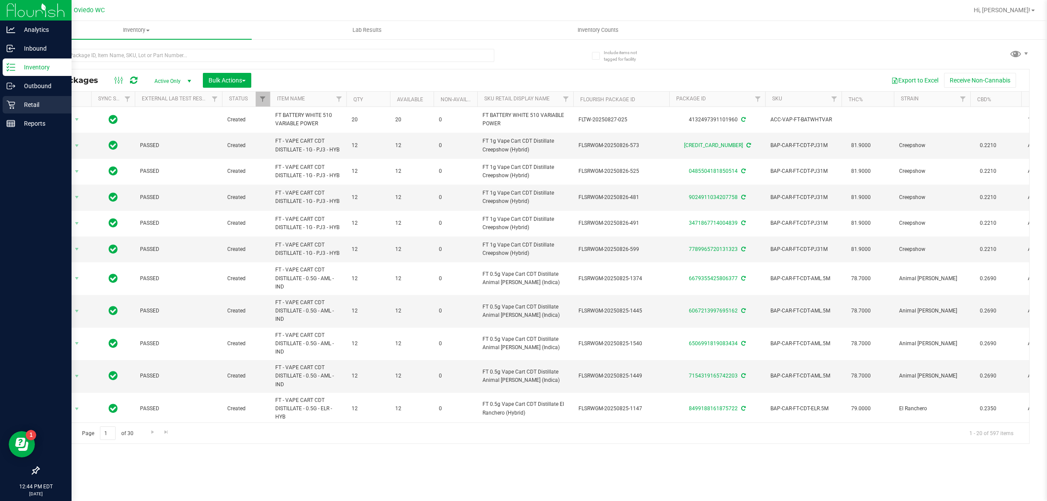
click at [19, 102] on p "Retail" at bounding box center [41, 104] width 52 height 10
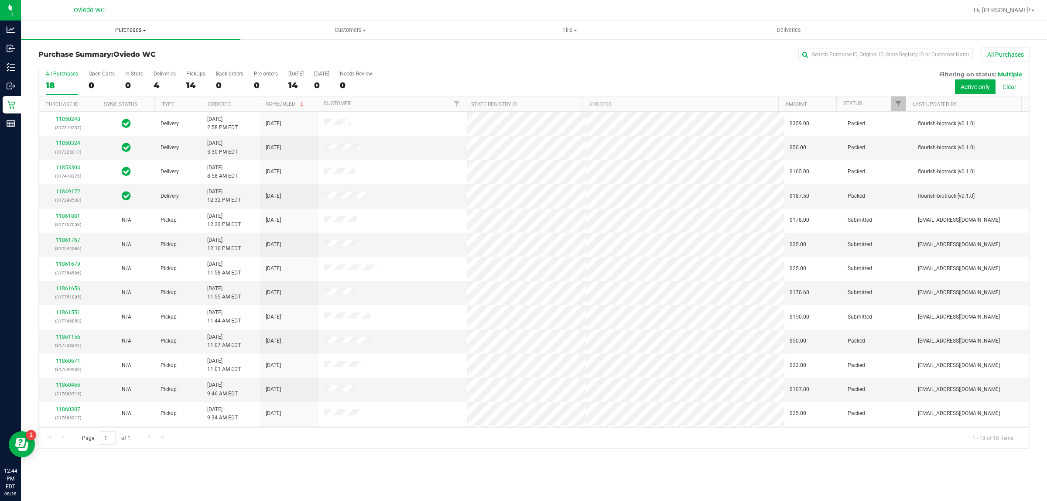
click at [118, 26] on span "Purchases" at bounding box center [130, 30] width 219 height 8
click at [109, 60] on li "Fulfillment" at bounding box center [130, 63] width 219 height 10
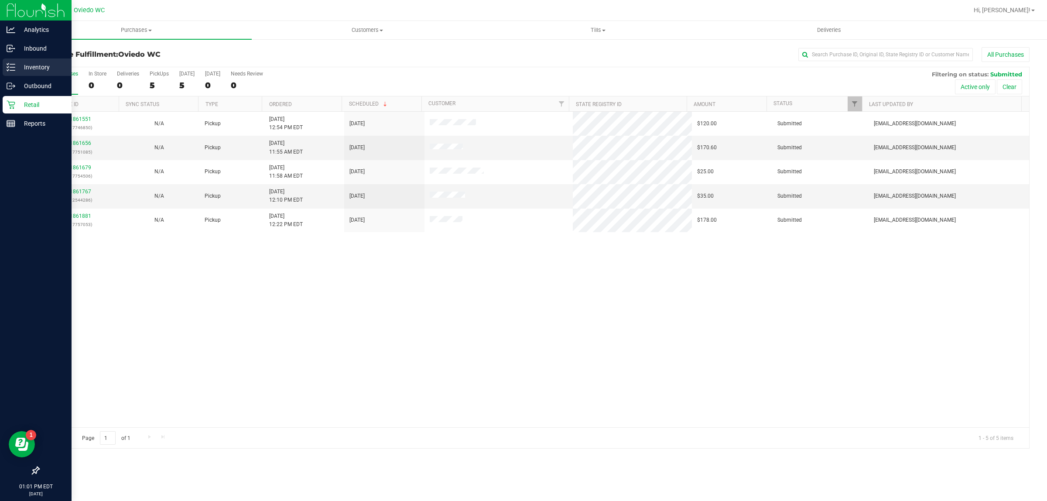
click at [28, 69] on p "Inventory" at bounding box center [41, 67] width 52 height 10
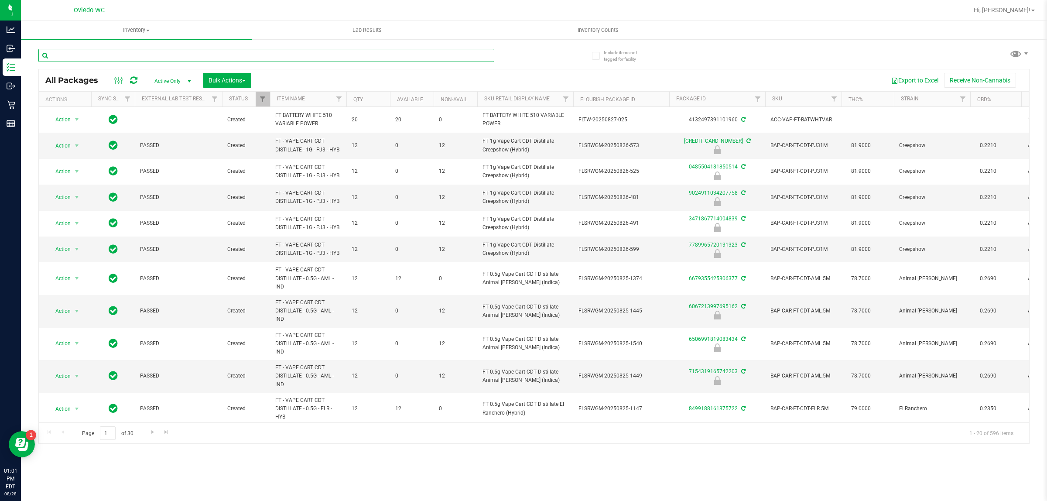
click at [175, 56] on input "text" at bounding box center [266, 55] width 456 height 13
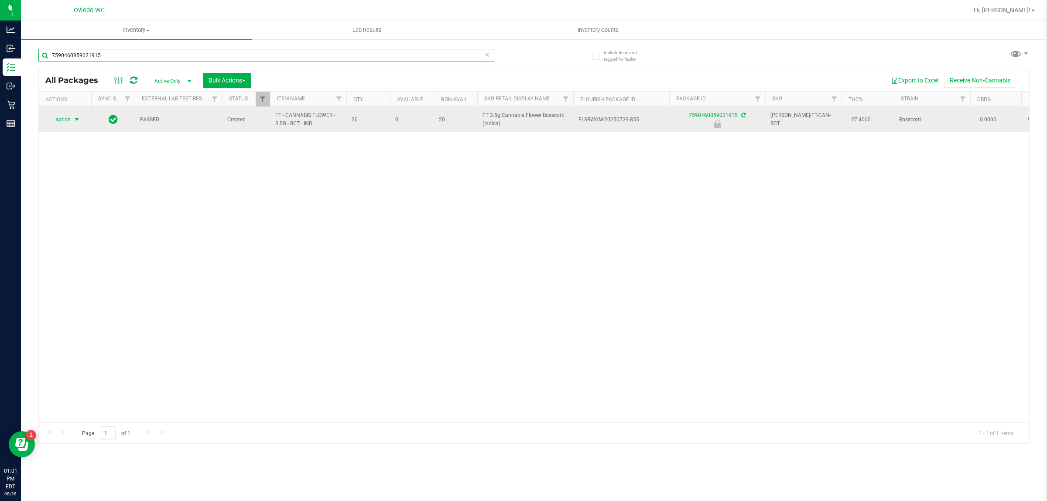
type input "7590460859021915"
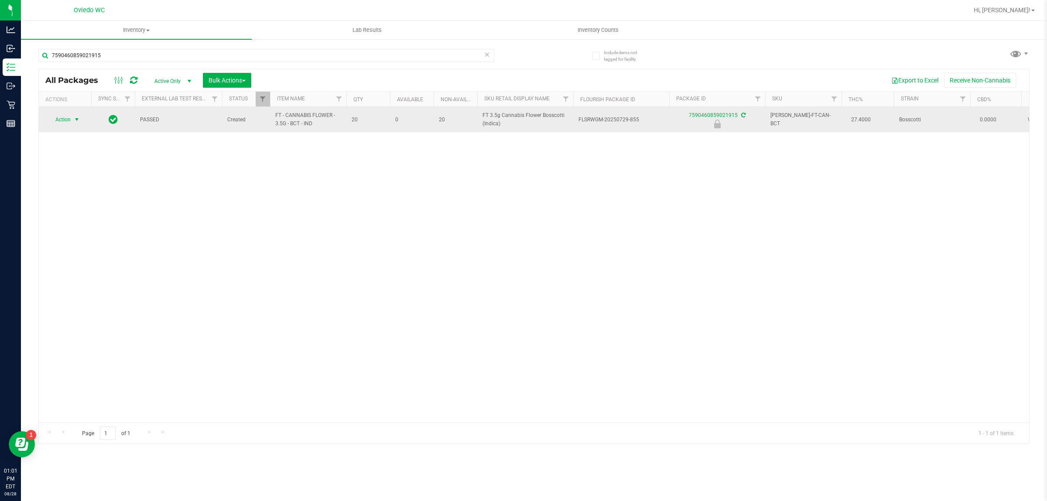
click at [77, 123] on span "select" at bounding box center [76, 119] width 7 height 7
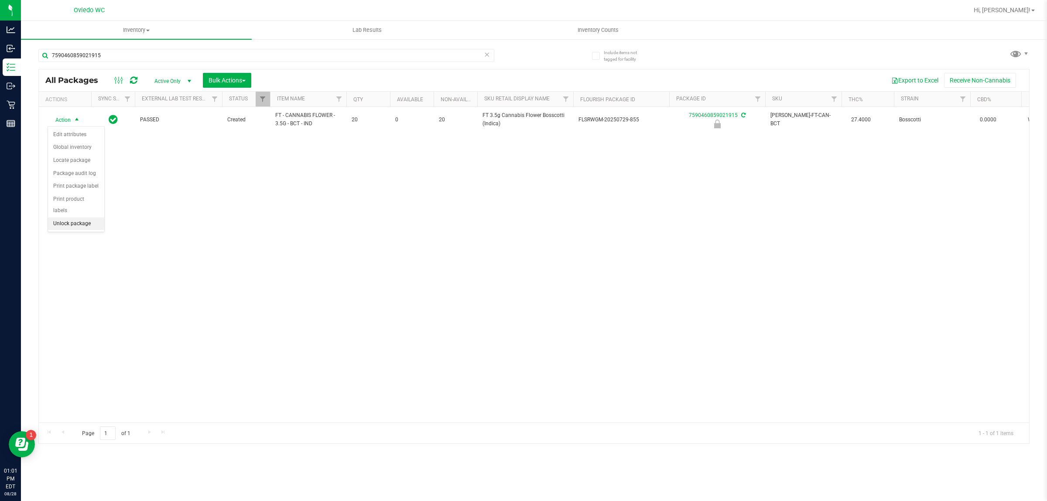
click at [77, 217] on li "Unlock package" at bounding box center [76, 223] width 56 height 13
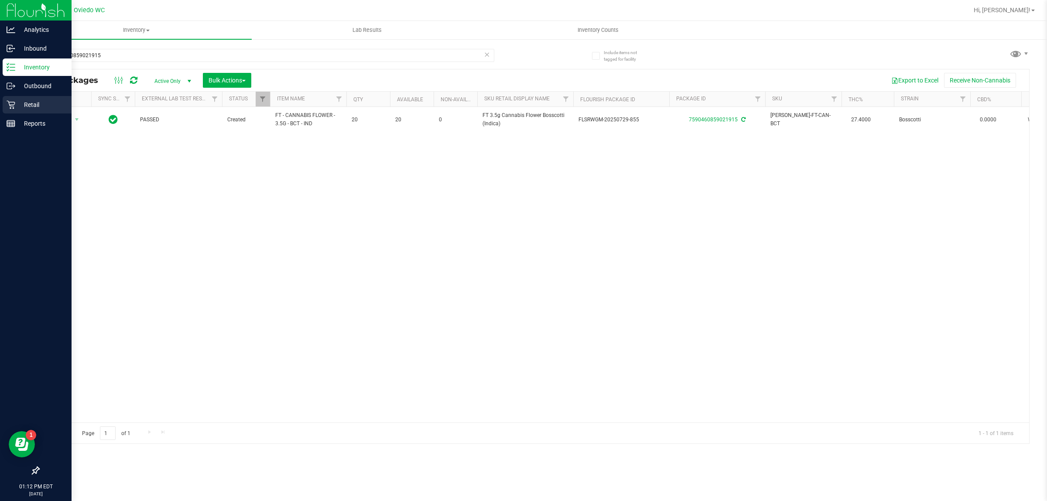
click at [12, 105] on icon at bounding box center [11, 104] width 9 height 9
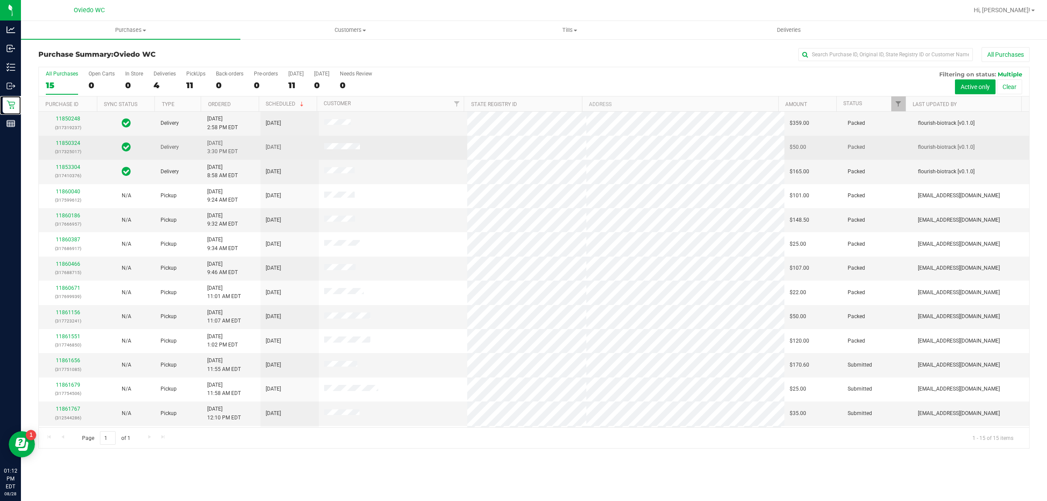
scroll to position [47, 0]
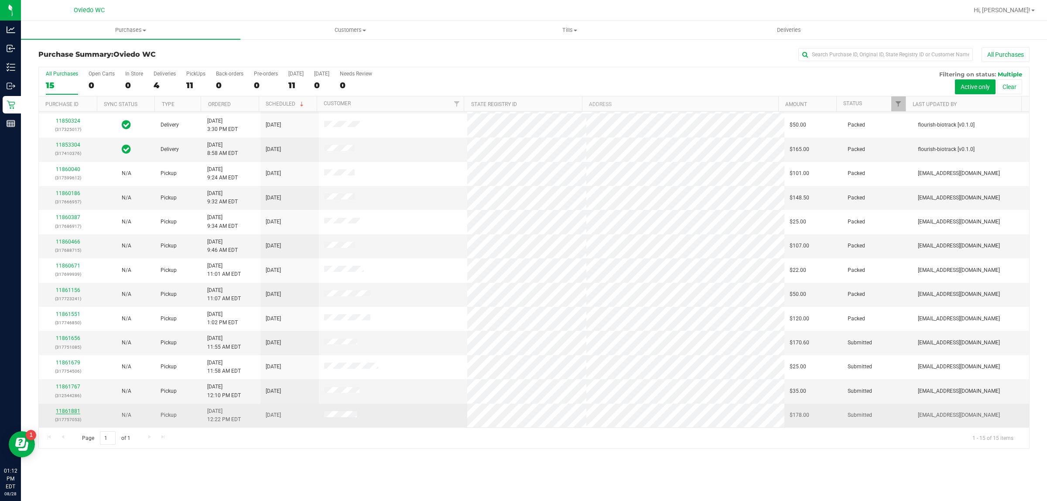
click at [63, 411] on link "11861881" at bounding box center [68, 411] width 24 height 6
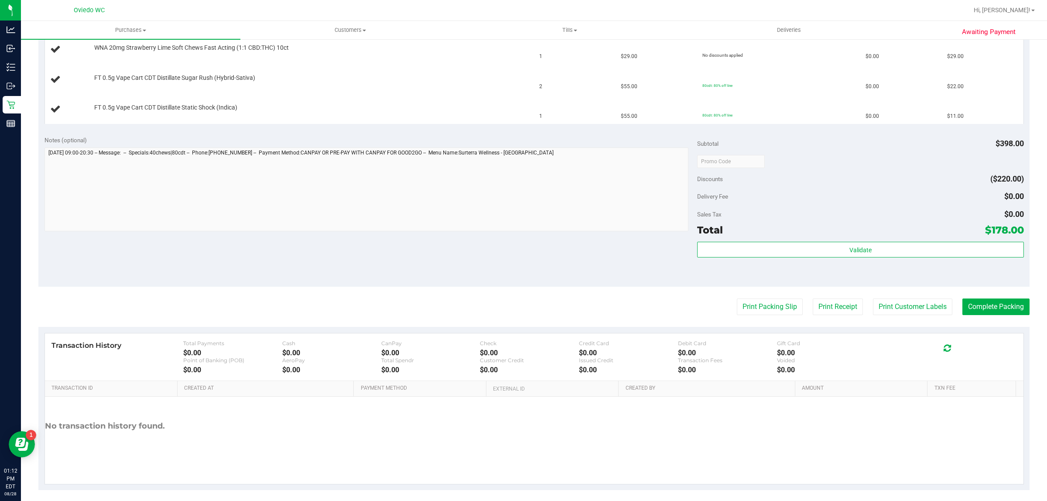
scroll to position [400, 0]
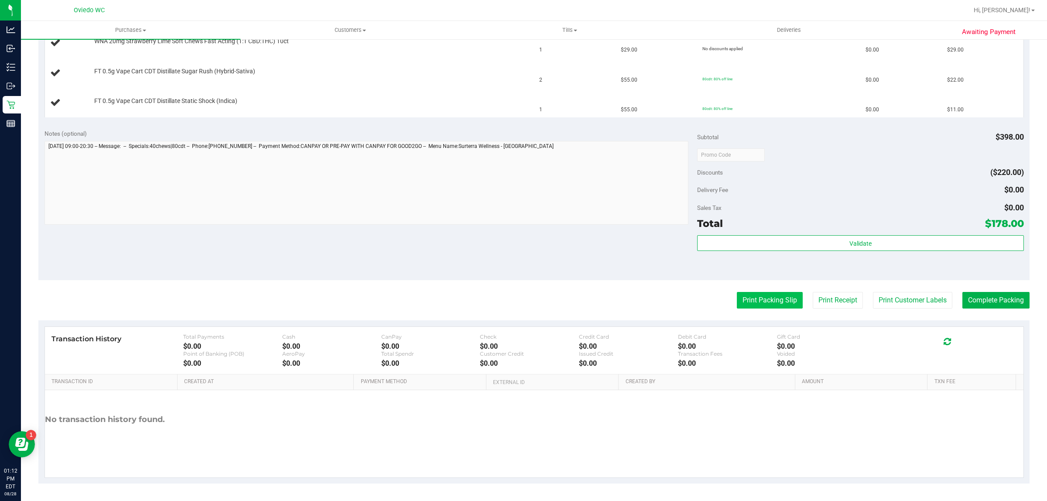
click at [751, 300] on button "Print Packing Slip" at bounding box center [770, 300] width 66 height 17
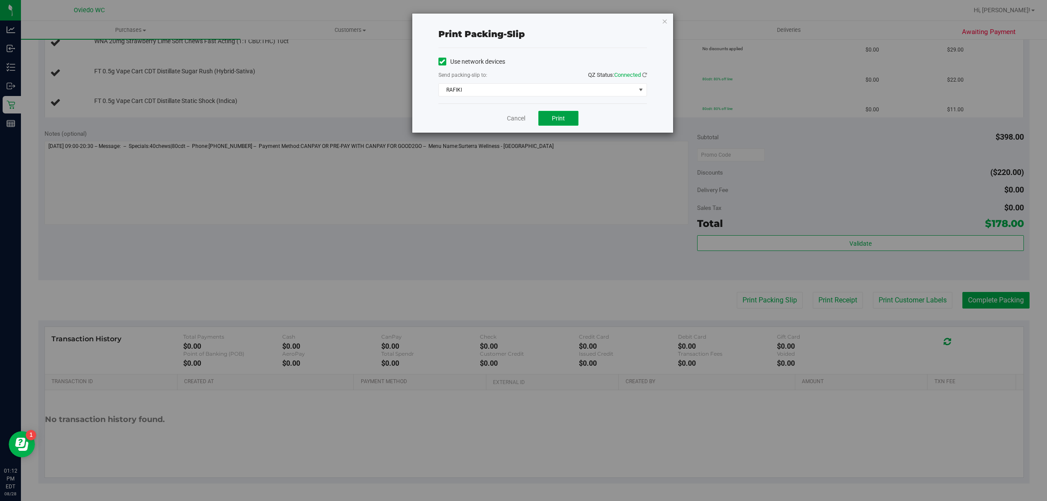
click at [563, 114] on button "Print" at bounding box center [558, 118] width 40 height 15
click at [516, 115] on link "Cancel" at bounding box center [516, 118] width 18 height 9
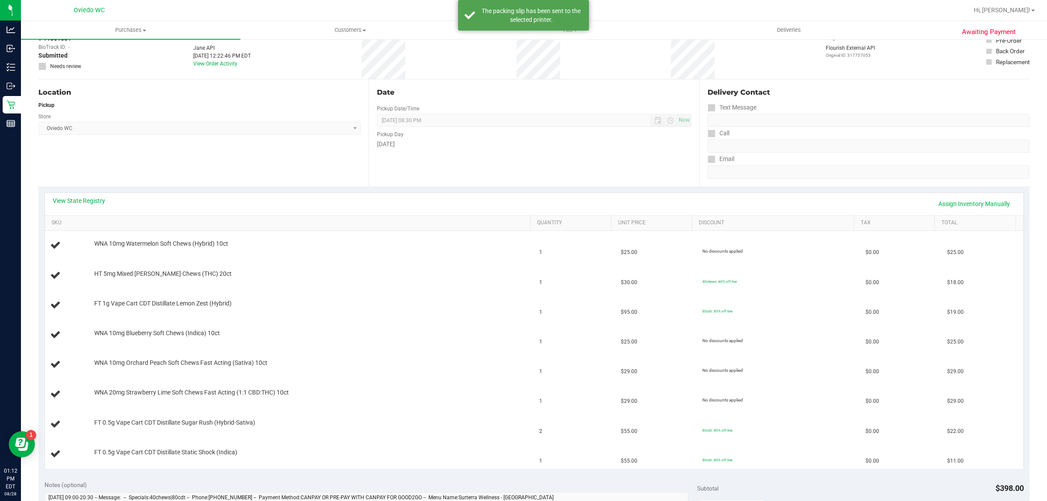
scroll to position [0, 0]
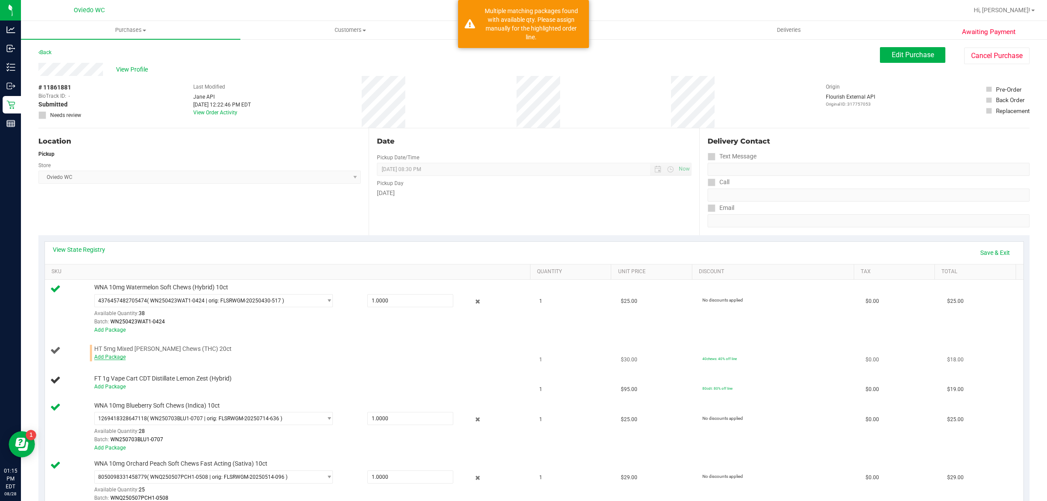
click at [108, 356] on link "Add Package" at bounding box center [109, 357] width 31 height 6
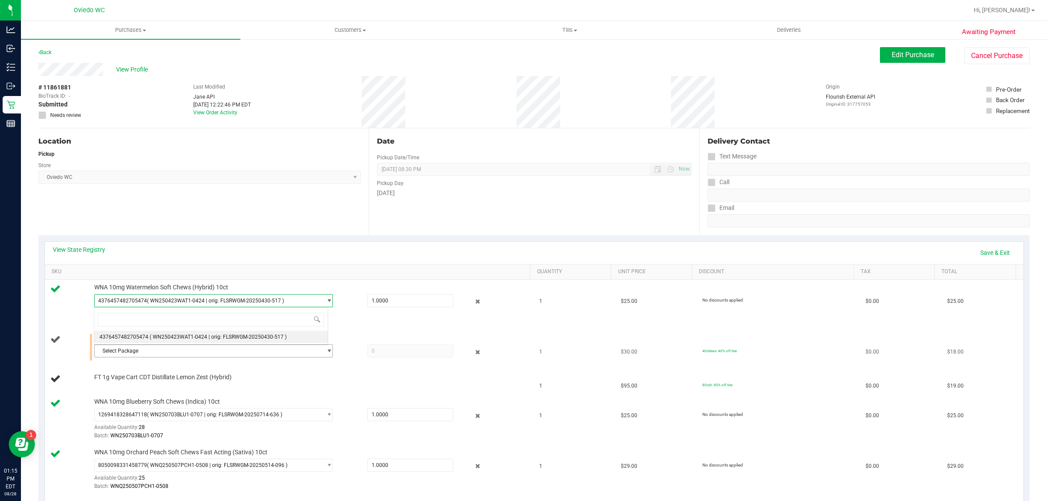
scroll to position [55, 0]
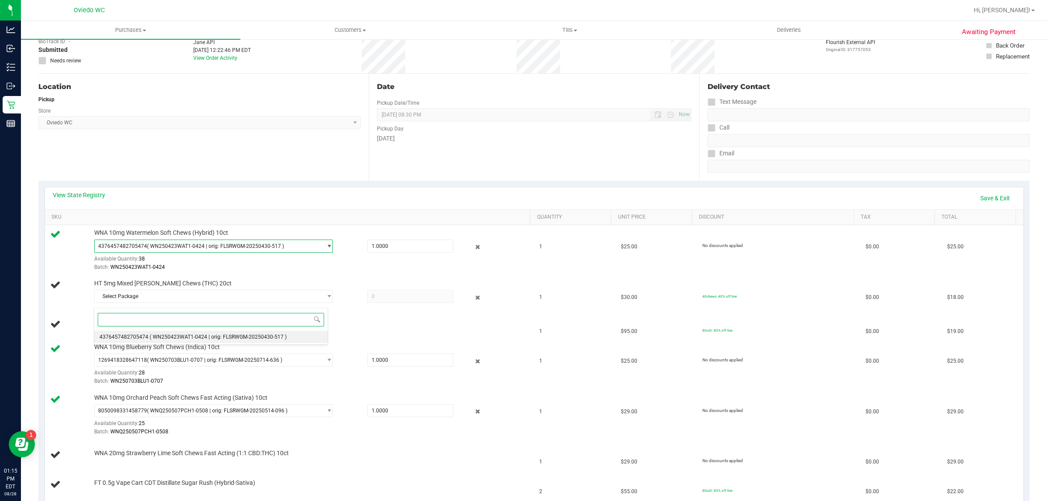
click at [265, 337] on span "( WN250423WAT1-0424 | orig: FLSRWGM-20250430-517 )" at bounding box center [218, 337] width 137 height 6
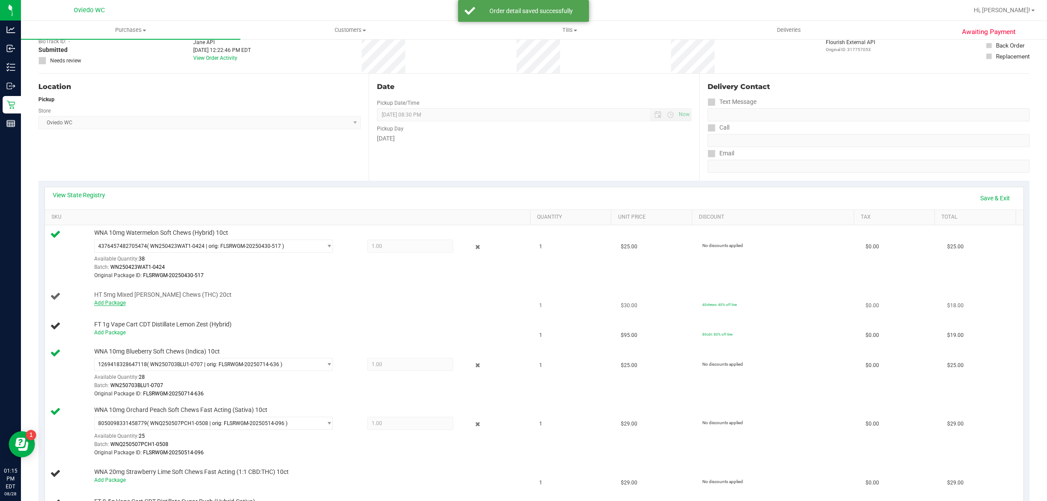
click at [112, 304] on link "Add Package" at bounding box center [109, 303] width 31 height 6
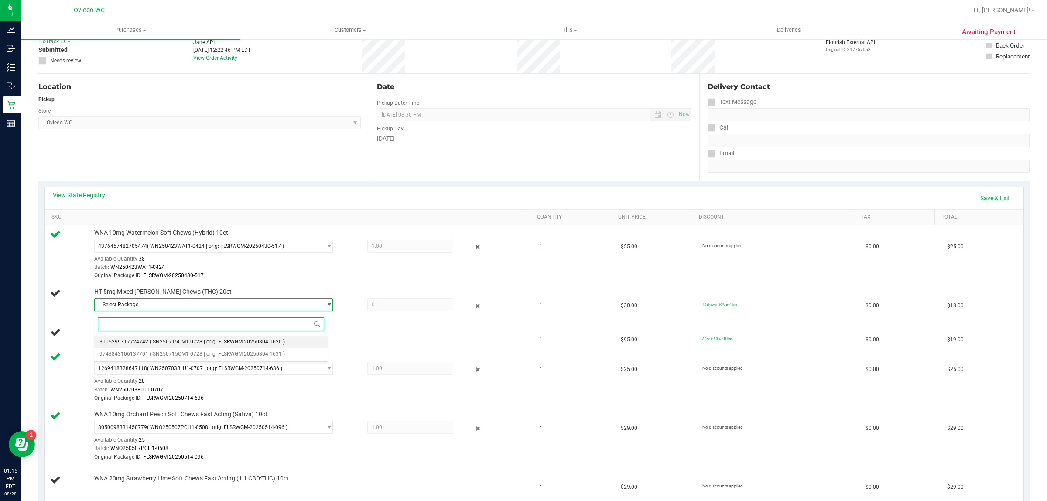
click at [206, 341] on span "( SN250715CM1-0728 | orig: FLSRWGM-20250804-1620 )" at bounding box center [217, 341] width 135 height 6
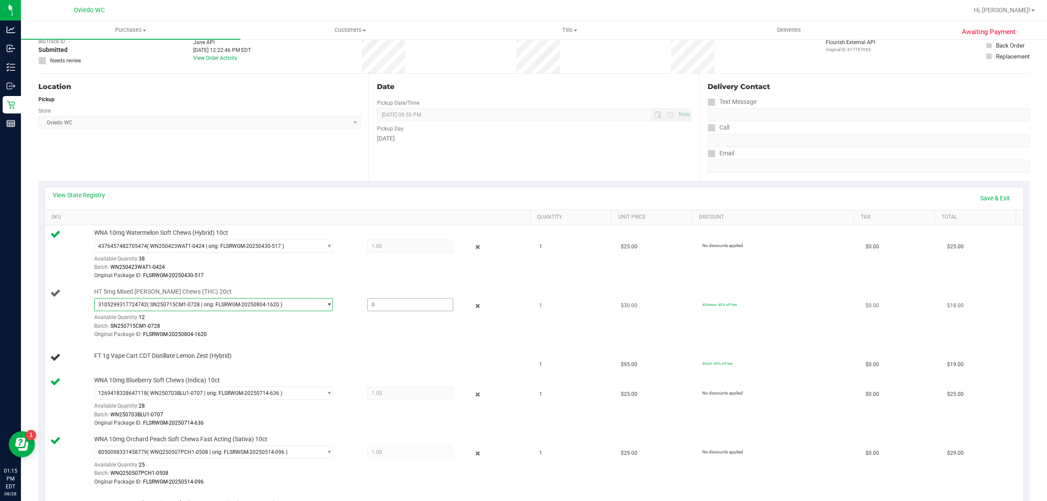
click at [427, 304] on span at bounding box center [410, 304] width 86 height 13
type input "1"
type input "1.0000"
click at [571, 203] on div "View State Registry Save & Exit" at bounding box center [534, 198] width 962 height 15
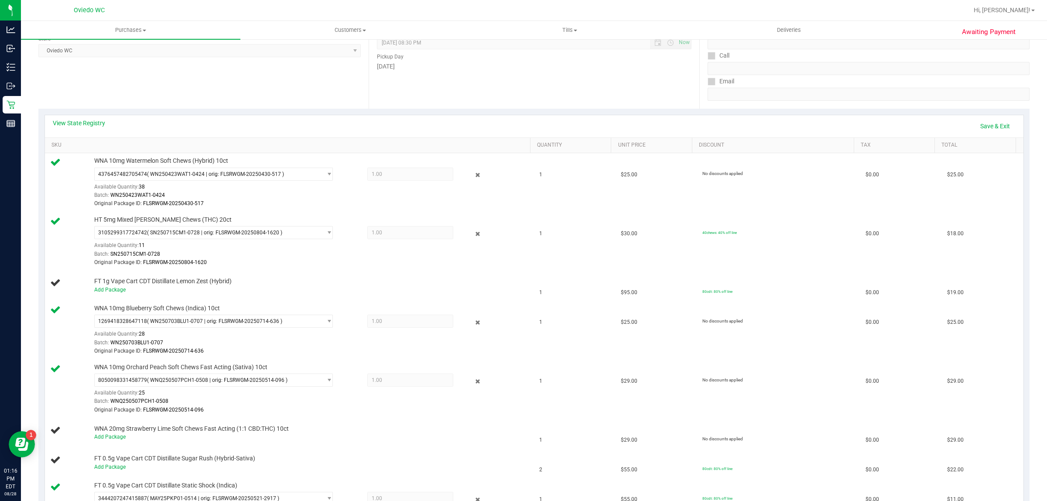
scroll to position [27, 0]
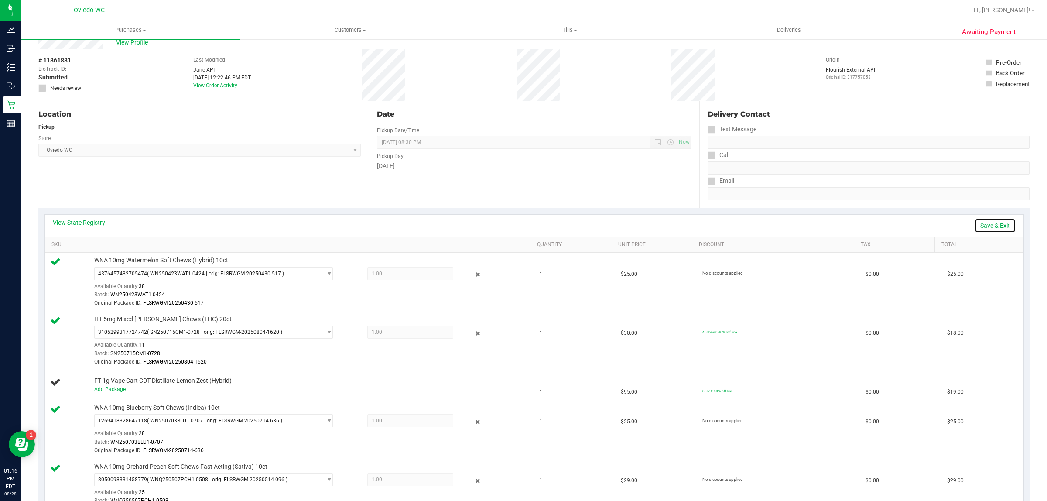
click at [983, 225] on link "Save & Exit" at bounding box center [994, 225] width 41 height 15
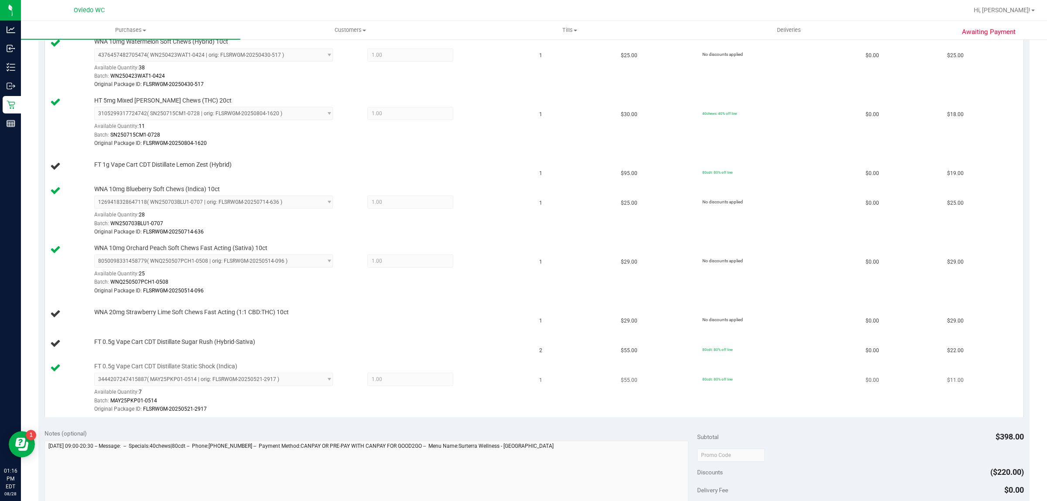
scroll to position [300, 0]
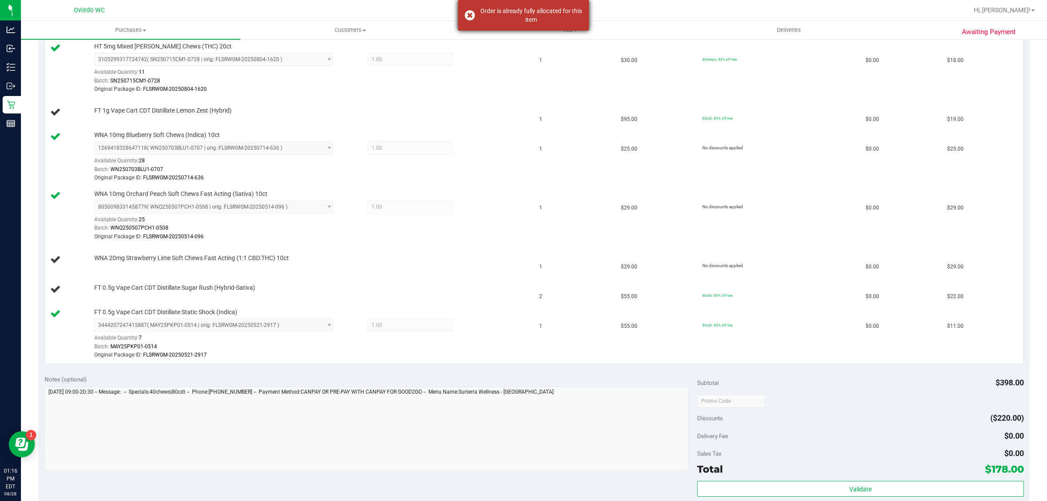
click at [532, 27] on div "Order is already fully allocated for this item" at bounding box center [523, 15] width 131 height 31
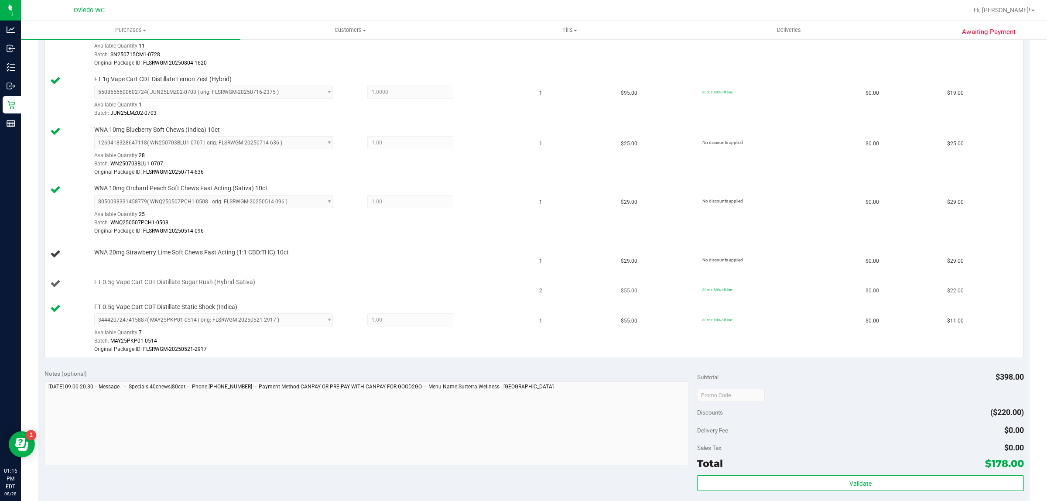
scroll to position [327, 0]
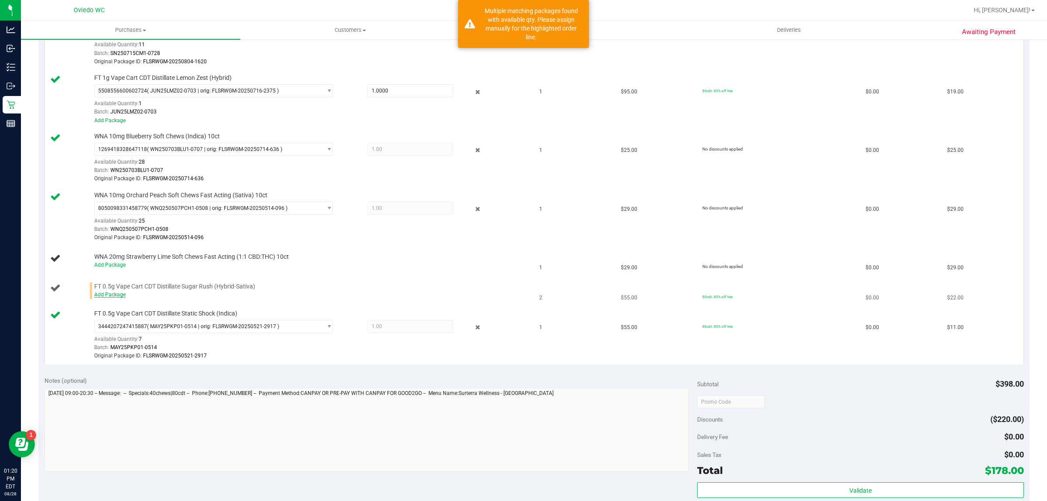
click at [109, 295] on link "Add Package" at bounding box center [109, 294] width 31 height 6
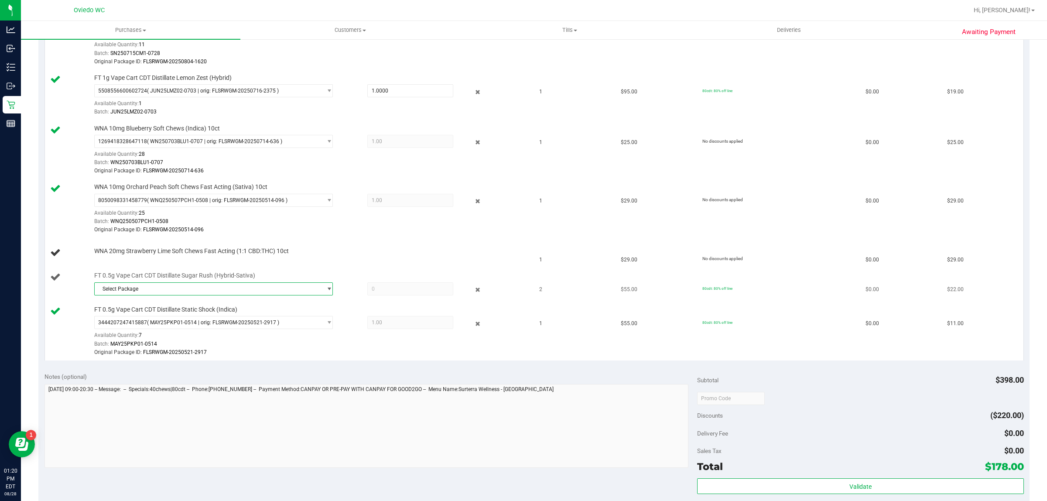
click at [166, 290] on span "Select Package" at bounding box center [208, 289] width 227 height 12
click at [159, 330] on span "( JUL25SRH01-0806 | orig: FLSRWGM-20250812-1467 )" at bounding box center [215, 327] width 130 height 6
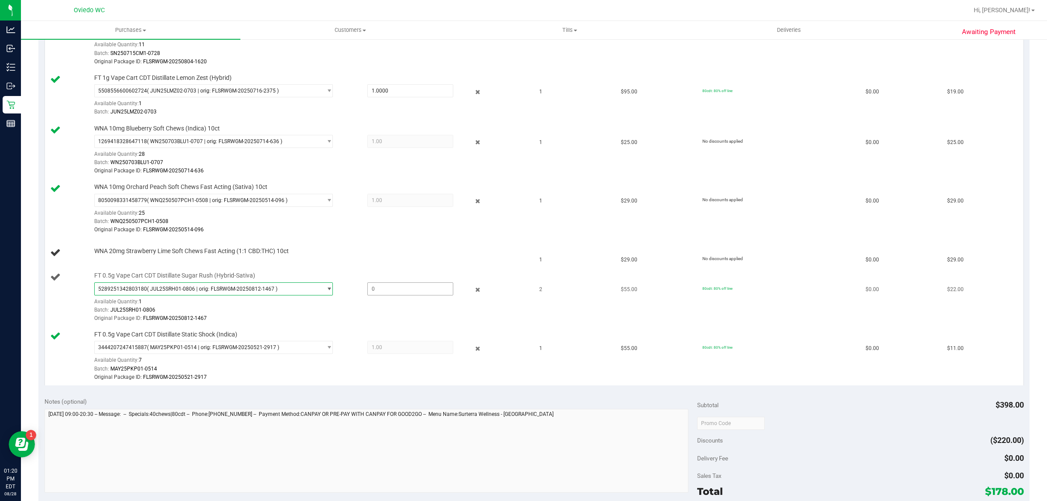
click at [385, 288] on span at bounding box center [410, 288] width 86 height 13
type input "1"
type input "1.0000"
click at [374, 309] on div "Batch: JUL25SRH01-0806" at bounding box center [309, 310] width 431 height 8
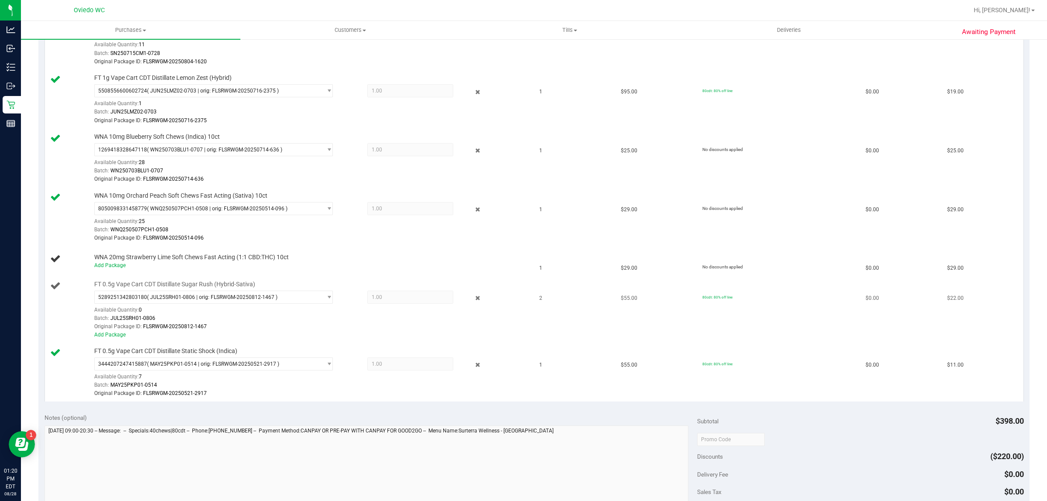
click at [110, 339] on div "Add Package" at bounding box center [309, 335] width 431 height 8
click at [112, 335] on link "Add Package" at bounding box center [109, 334] width 31 height 6
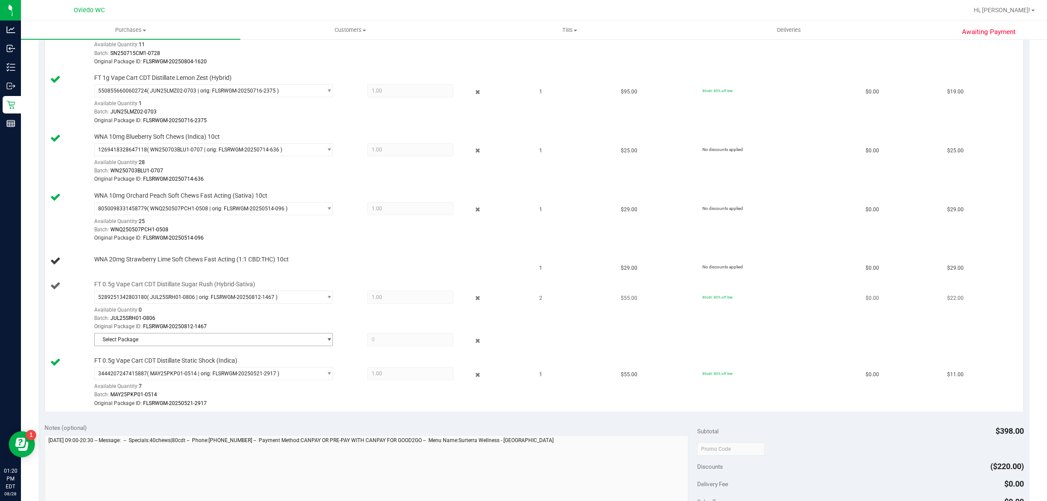
click at [238, 343] on span "Select Package" at bounding box center [208, 339] width 227 height 12
click at [138, 379] on span "8922656372318836" at bounding box center [123, 378] width 49 height 6
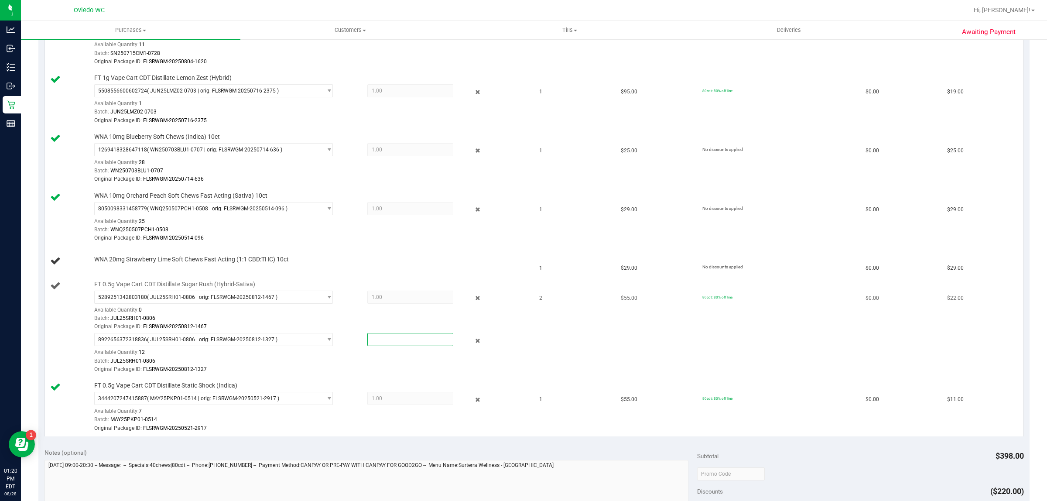
click at [413, 339] on span at bounding box center [410, 339] width 86 height 13
type input "1"
type input "1.0000"
click at [409, 360] on div "Batch: JUL25SRH01-0806" at bounding box center [309, 361] width 431 height 8
click at [379, 256] on div "WNA 20mg Strawberry Lime Soft Chews Fast Acting (1:1 CBD:THC) 10ct Add Package" at bounding box center [307, 261] width 435 height 17
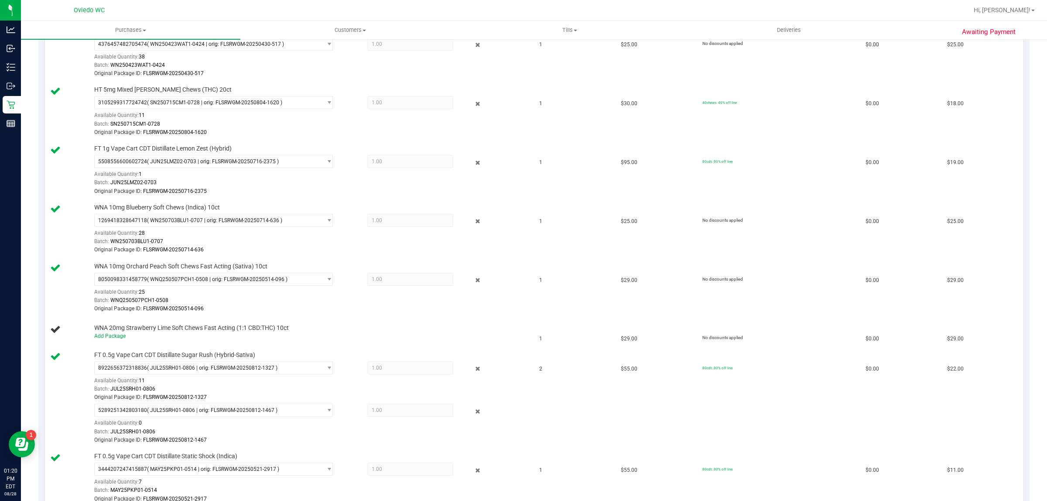
scroll to position [164, 0]
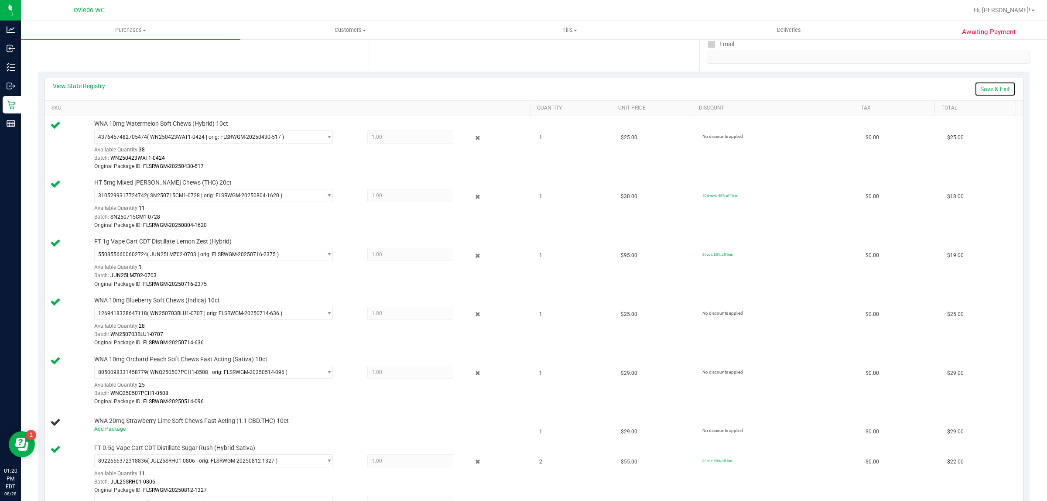
click at [980, 90] on link "Save & Exit" at bounding box center [994, 89] width 41 height 15
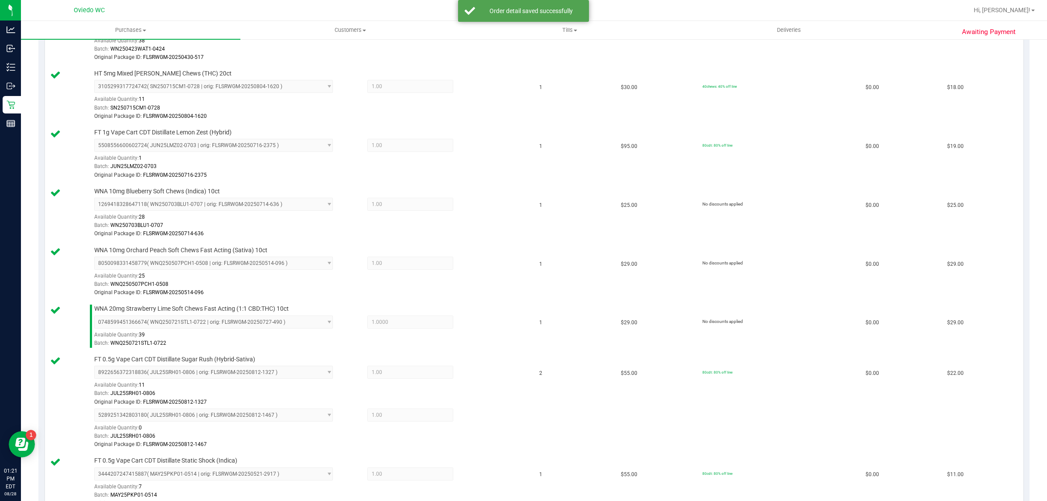
scroll to position [600, 0]
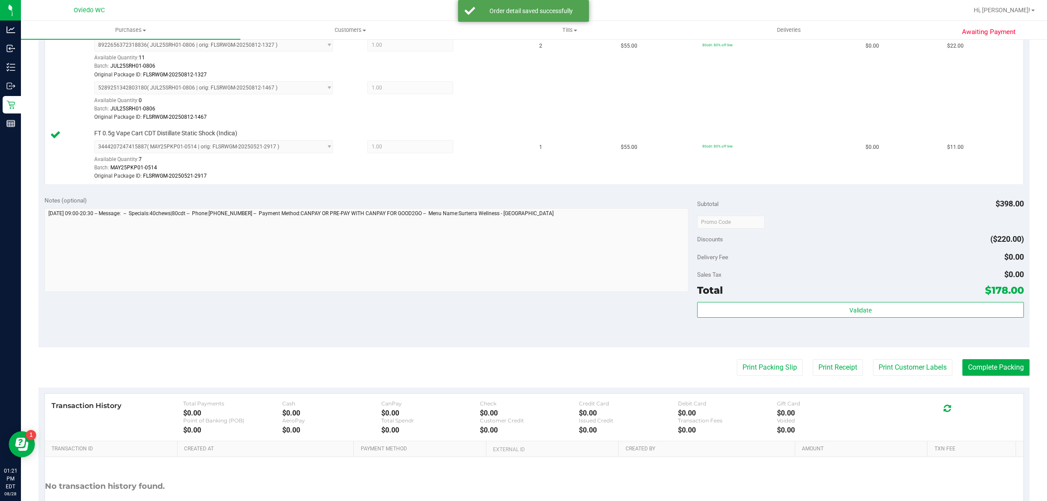
click at [293, 205] on div "Notes (optional)" at bounding box center [370, 200] width 653 height 9
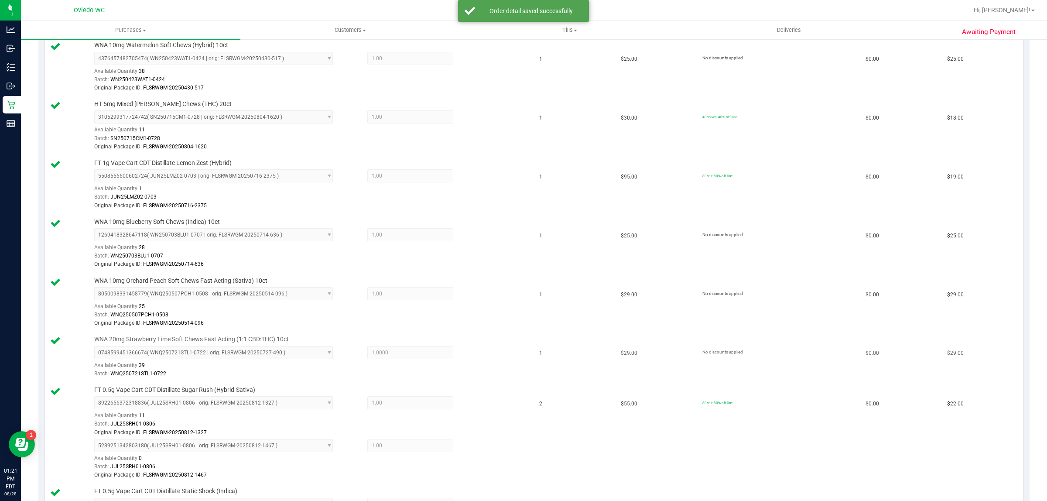
scroll to position [109, 0]
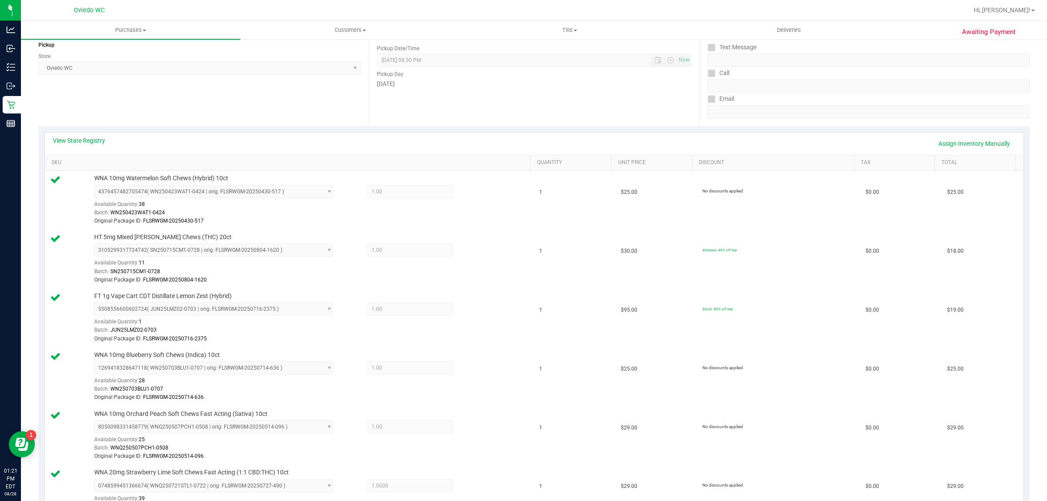
click at [290, 134] on div "View State Registry Assign Inventory Manually" at bounding box center [534, 144] width 978 height 22
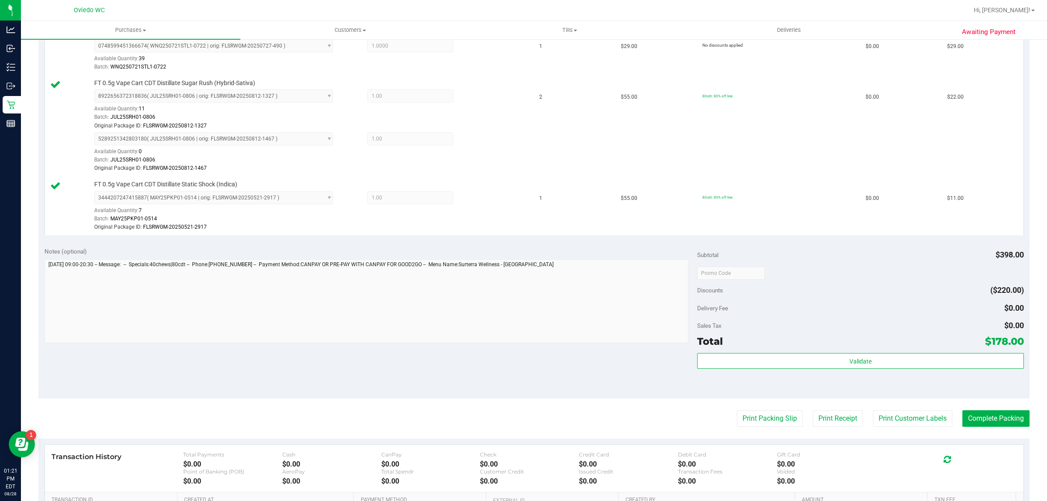
scroll to position [668, 0]
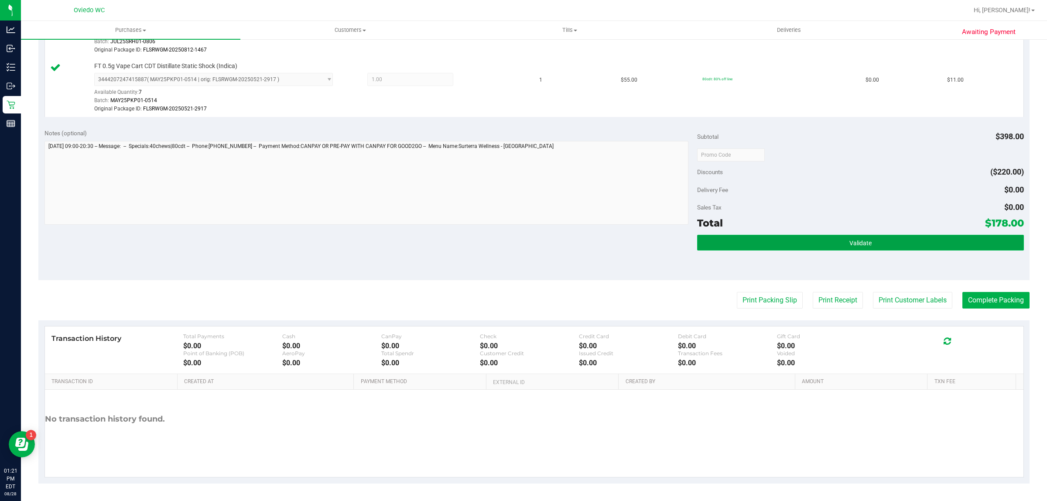
click at [823, 243] on button "Validate" at bounding box center [860, 243] width 326 height 16
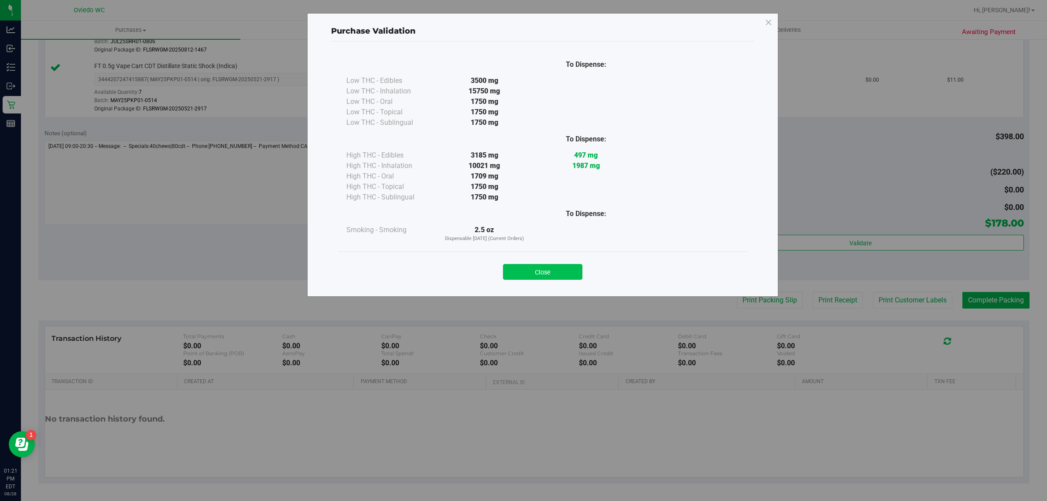
click at [558, 271] on button "Close" at bounding box center [542, 272] width 79 height 16
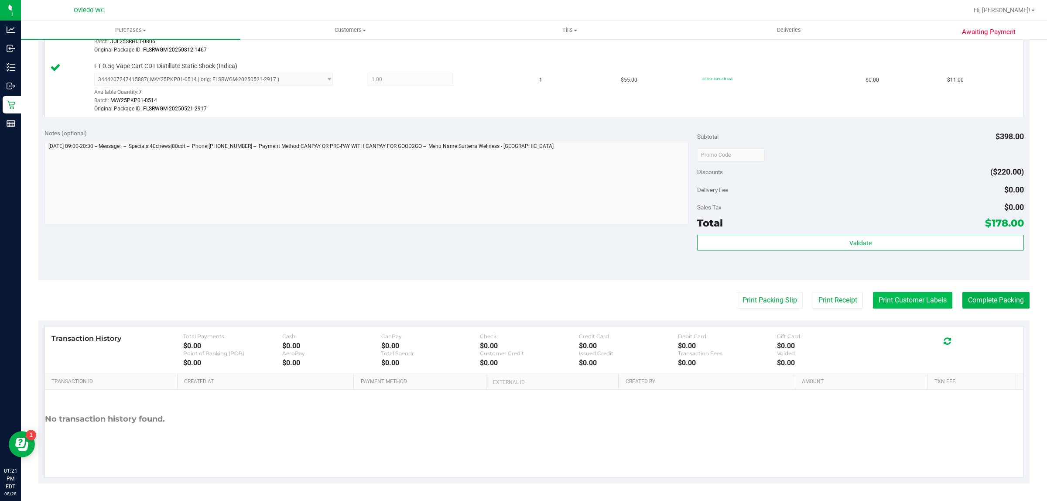
click at [892, 299] on button "Print Customer Labels" at bounding box center [912, 300] width 79 height 17
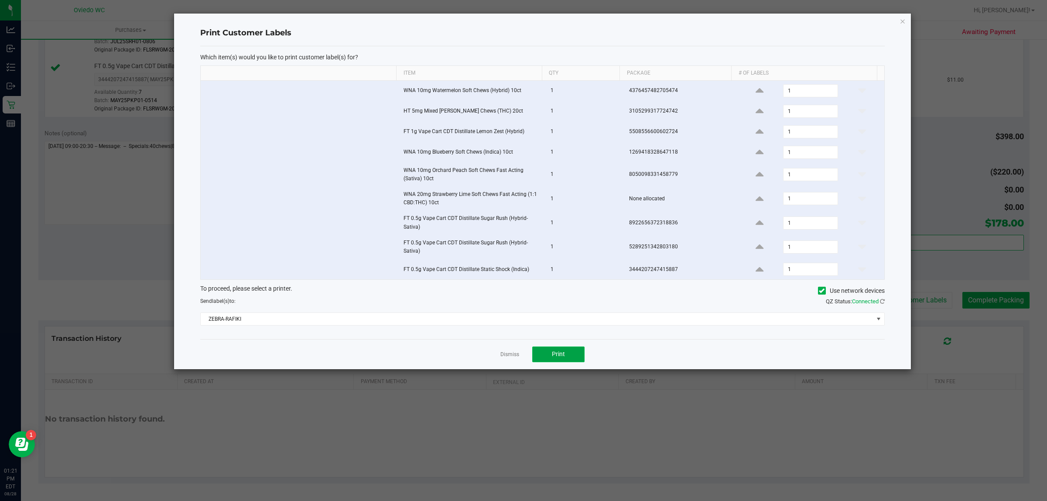
click at [567, 360] on button "Print" at bounding box center [558, 354] width 52 height 16
click at [508, 356] on link "Dismiss" at bounding box center [509, 354] width 19 height 7
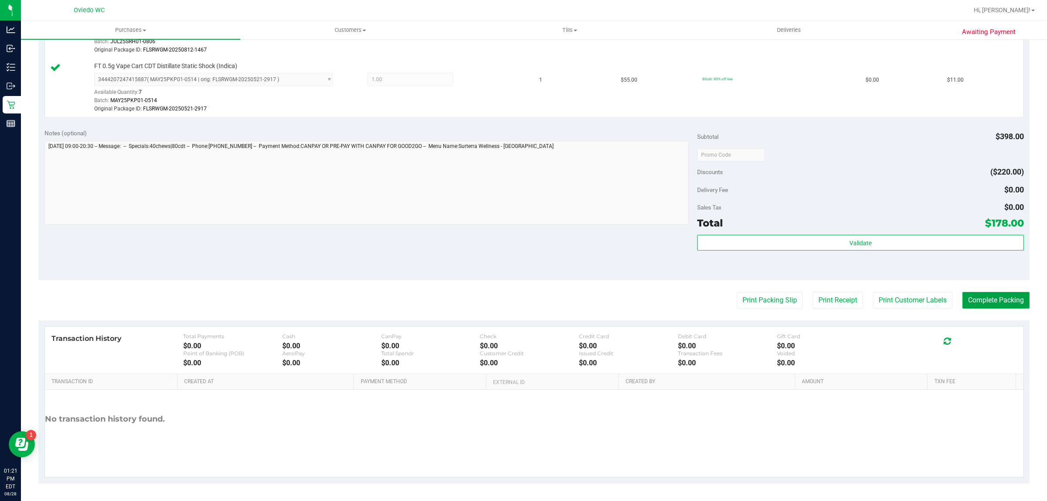
click at [969, 297] on button "Complete Packing" at bounding box center [995, 300] width 67 height 17
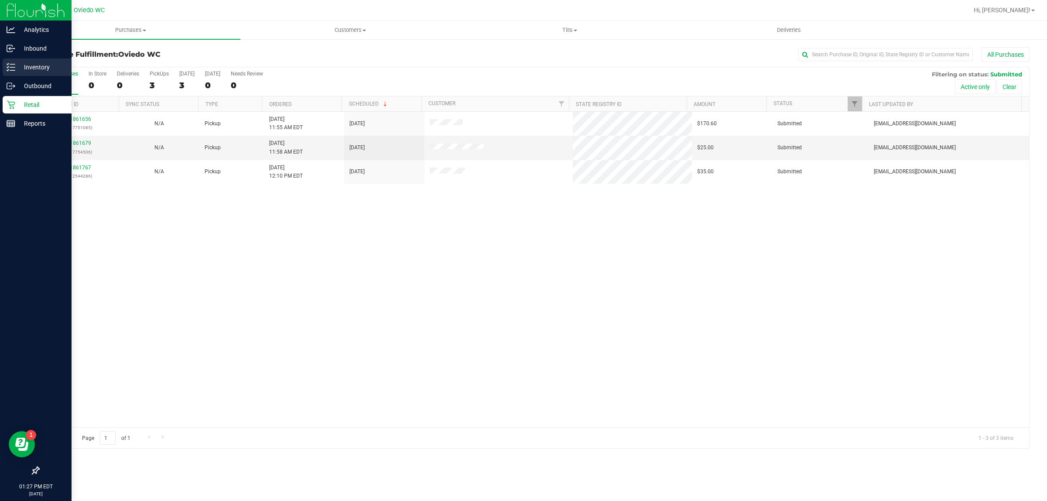
click at [22, 70] on p "Inventory" at bounding box center [41, 67] width 52 height 10
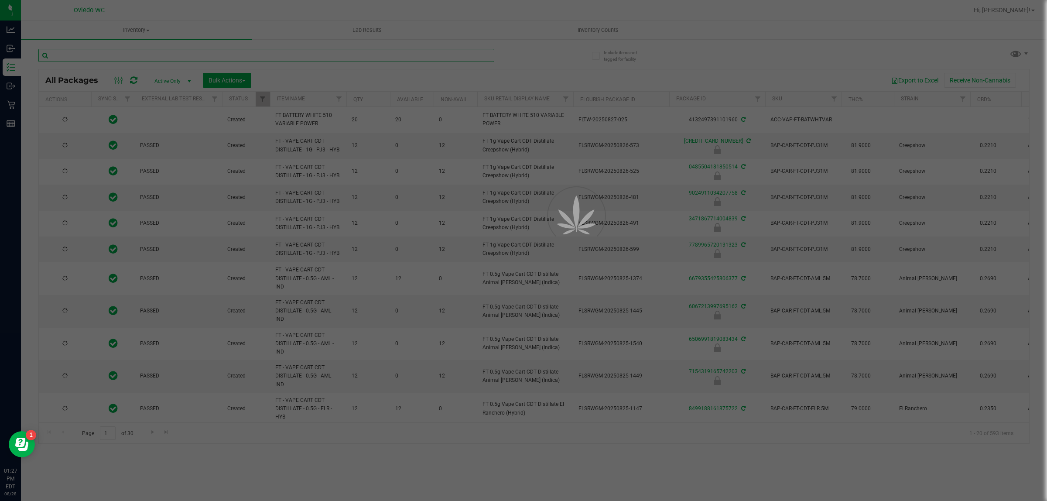
click at [177, 55] on input "text" at bounding box center [266, 55] width 456 height 13
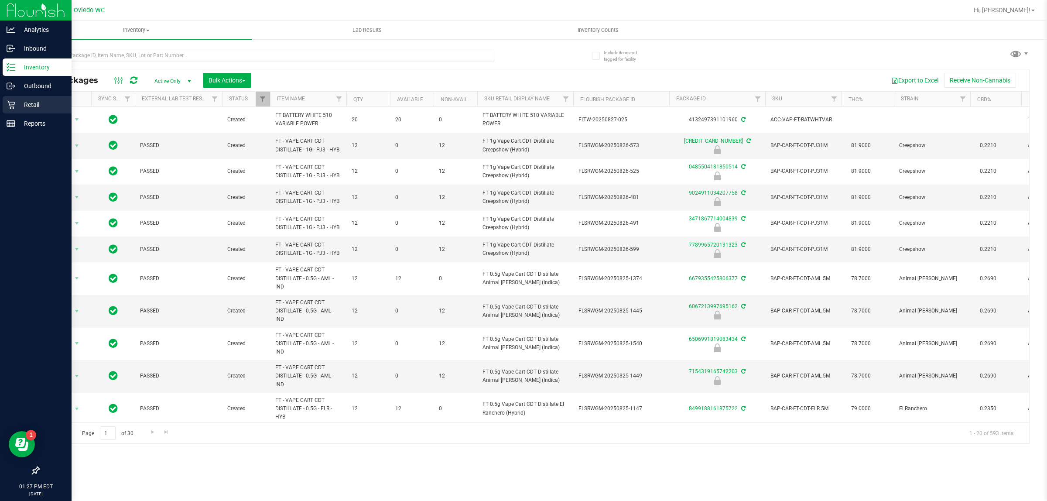
click at [23, 107] on p "Retail" at bounding box center [41, 104] width 52 height 10
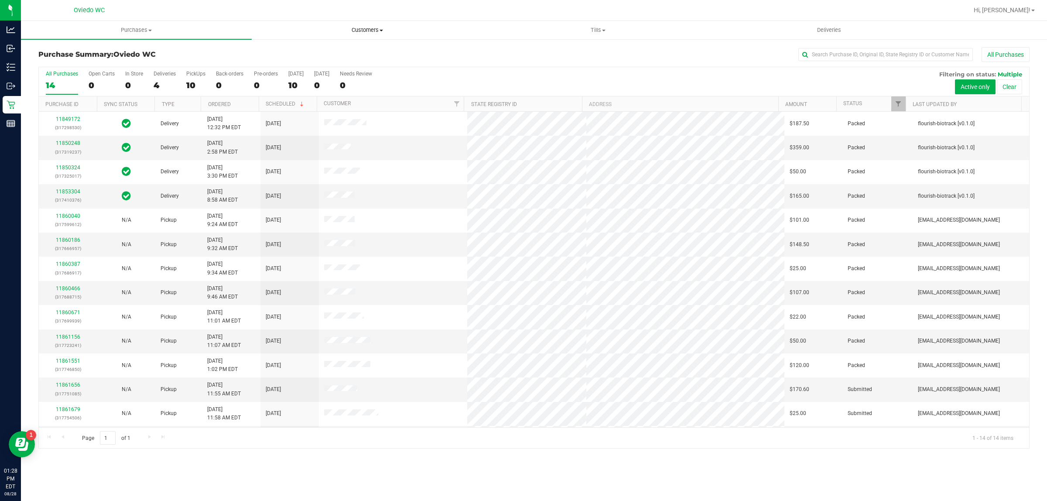
drag, startPoint x: 352, startPoint y: 31, endPoint x: 353, endPoint y: 43, distance: 11.8
click at [354, 31] on span "Customers" at bounding box center [367, 30] width 230 height 8
click at [280, 53] on span "All customers" at bounding box center [283, 52] width 63 height 7
